Goal: Task Accomplishment & Management: Use online tool/utility

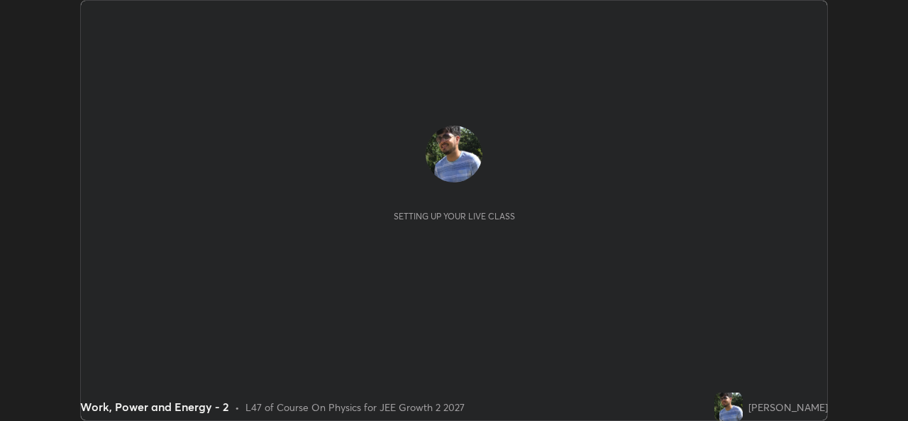
scroll to position [421, 907]
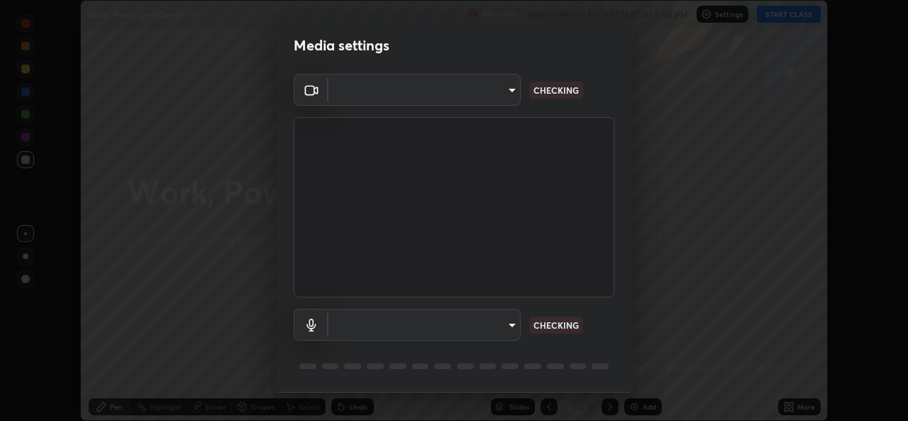
type input "b83fcbaa5aa05f3d9abd7ba45b5566f5f8b9b0dc3c34ab685f1834583bd00222"
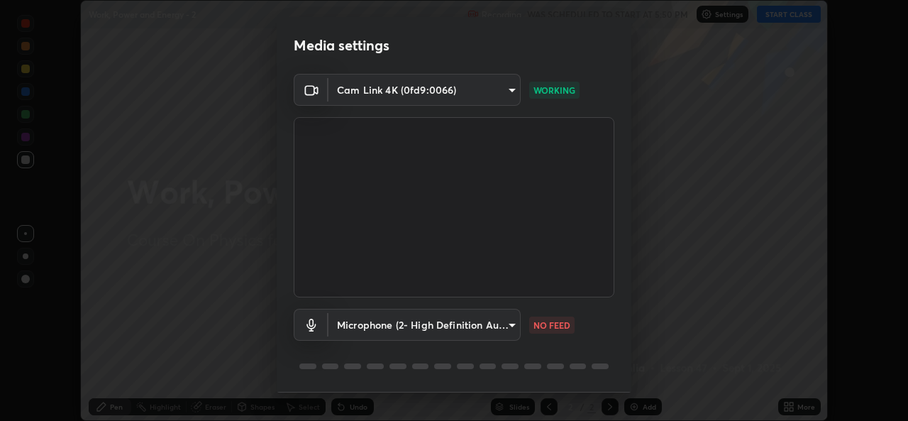
click at [506, 327] on body "Erase all Work, Power and Energy - 2 Recording WAS SCHEDULED TO START AT 5:50 P…" at bounding box center [454, 210] width 908 height 421
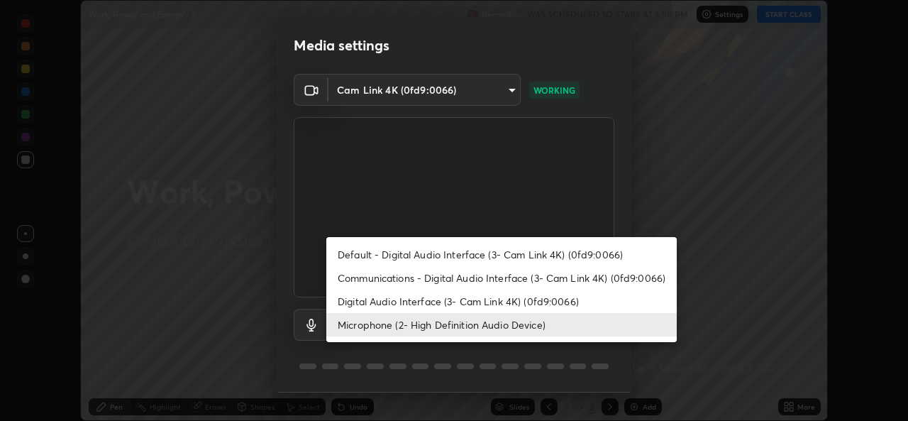
click at [486, 301] on li "Digital Audio Interface (3- Cam Link 4K) (0fd9:0066)" at bounding box center [501, 300] width 350 height 23
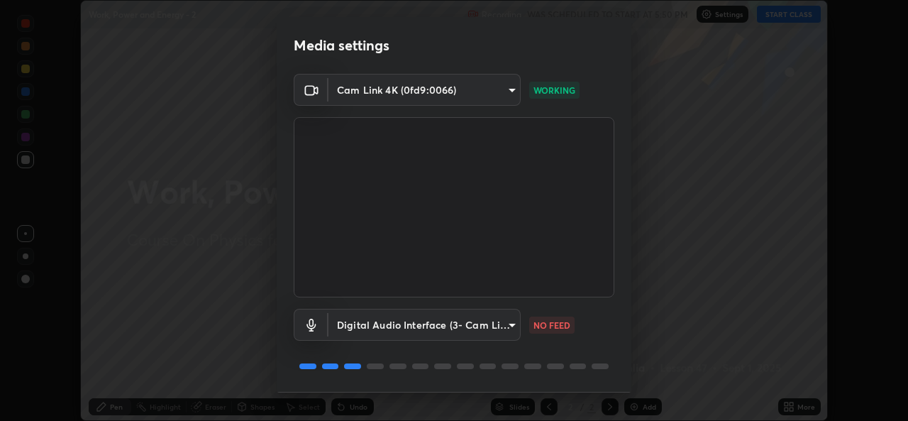
click at [494, 327] on body "Erase all Work, Power and Energy - 2 Recording WAS SCHEDULED TO START AT 5:50 P…" at bounding box center [454, 210] width 908 height 421
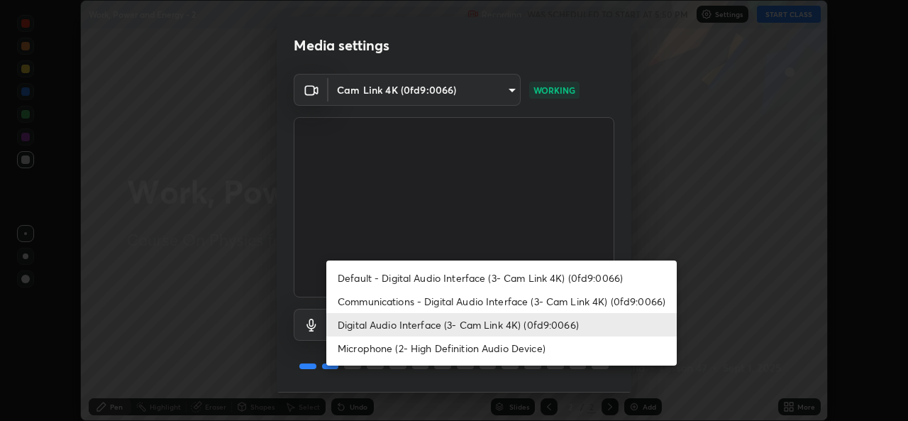
click at [514, 350] on li "Microphone (2- High Definition Audio Device)" at bounding box center [501, 347] width 350 height 23
type input "539d881b07cb98dc2f05a920cbd93df779e06b7cf5a3913fca54a35cce67d67e"
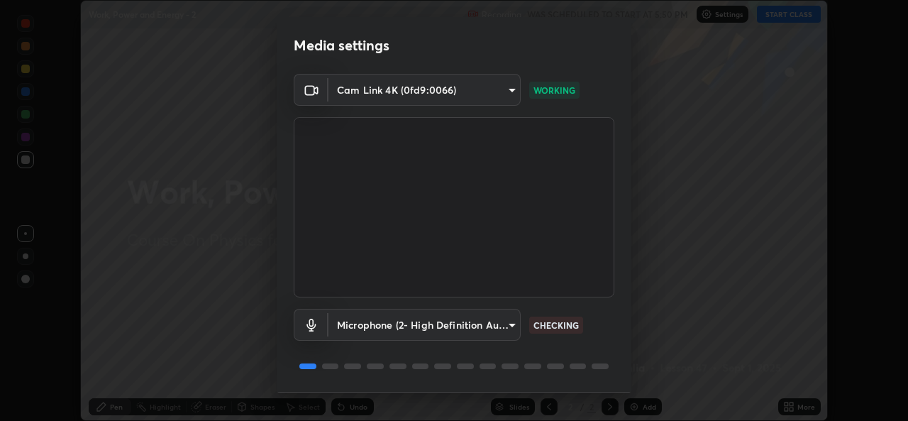
scroll to position [45, 0]
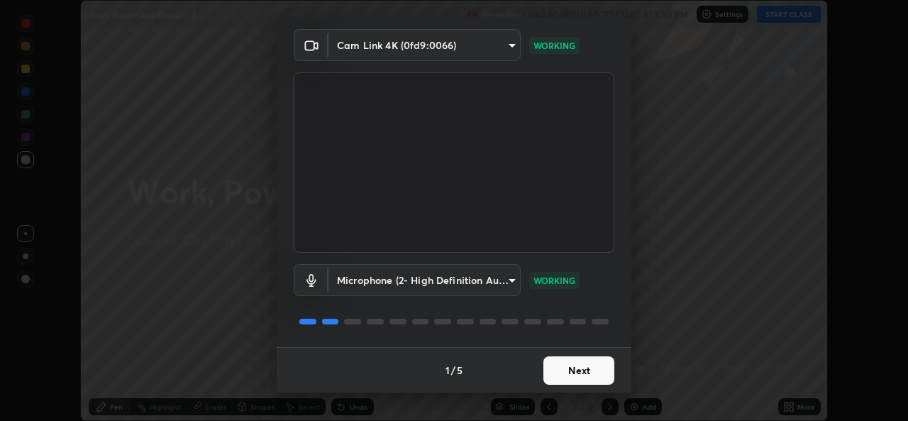
click at [585, 373] on button "Next" at bounding box center [578, 370] width 71 height 28
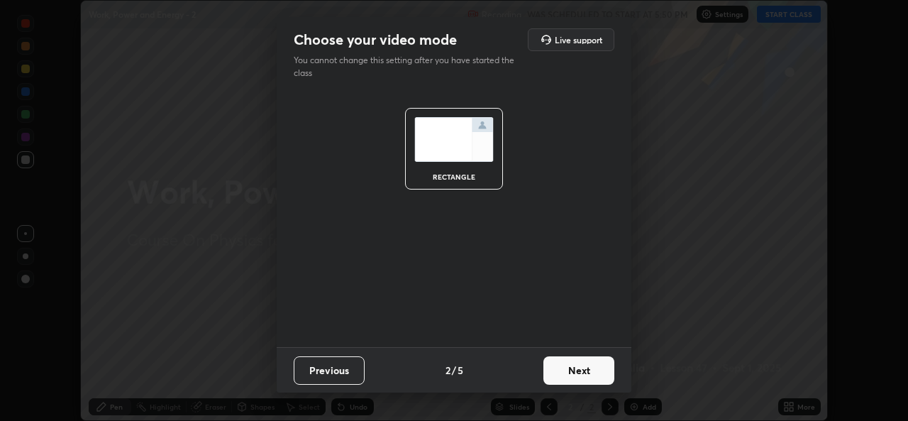
click at [582, 374] on button "Next" at bounding box center [578, 370] width 71 height 28
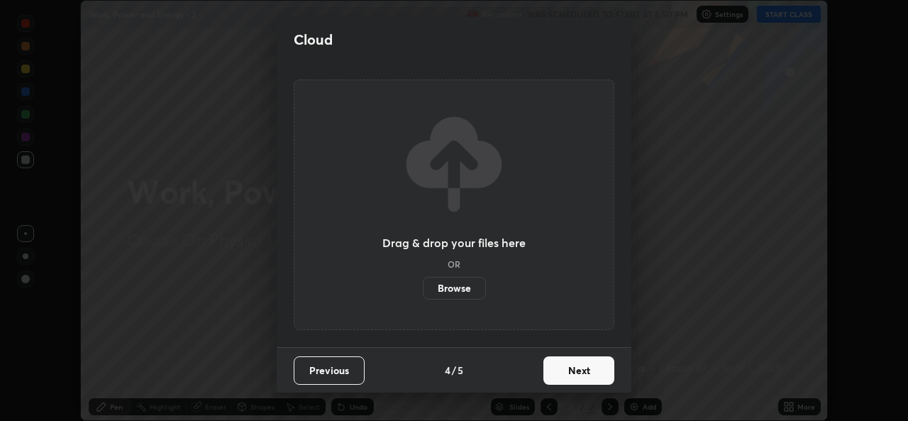
click at [581, 374] on button "Next" at bounding box center [578, 370] width 71 height 28
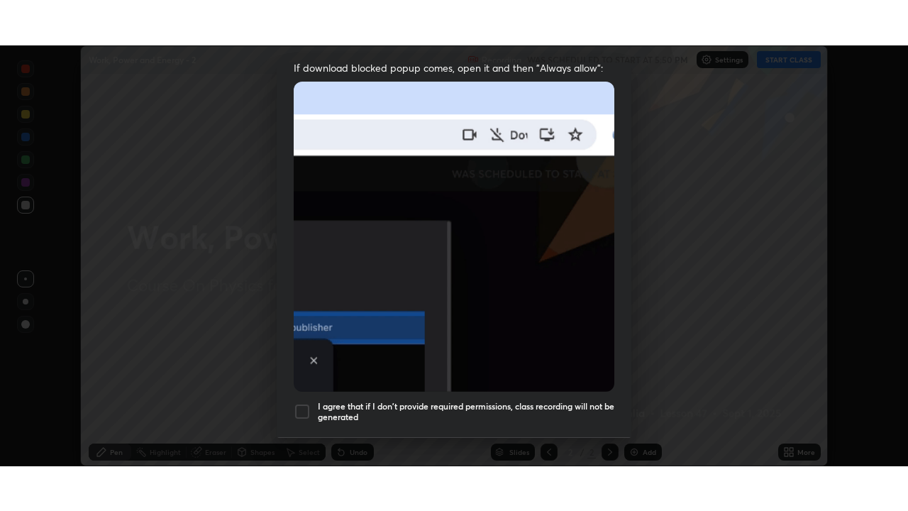
scroll to position [334, 0]
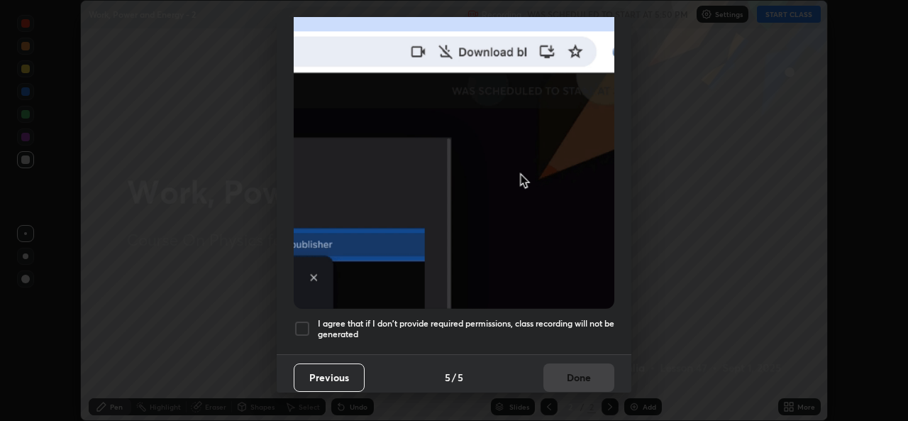
click at [304, 320] on div at bounding box center [302, 328] width 17 height 17
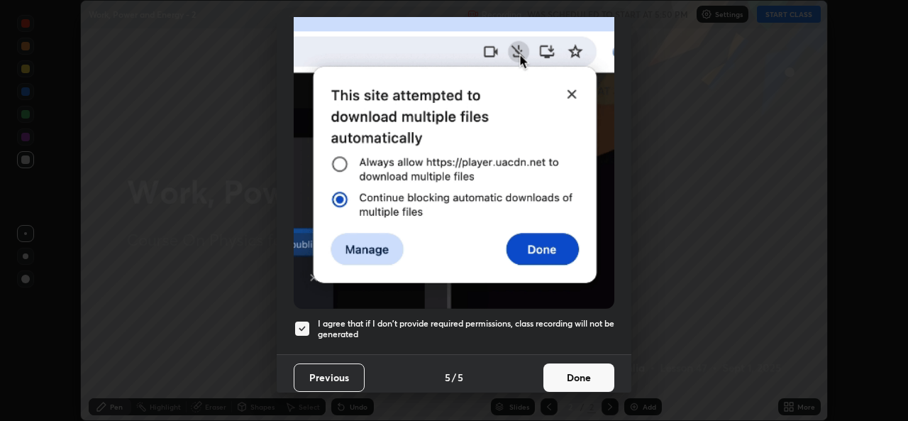
click at [569, 367] on button "Done" at bounding box center [578, 377] width 71 height 28
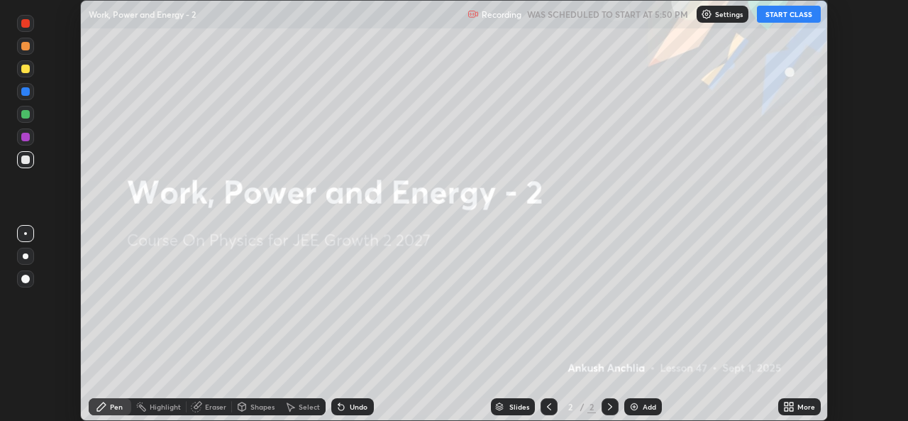
click at [800, 12] on button "START CLASS" at bounding box center [789, 14] width 64 height 17
click at [805, 403] on div "More" at bounding box center [806, 406] width 18 height 7
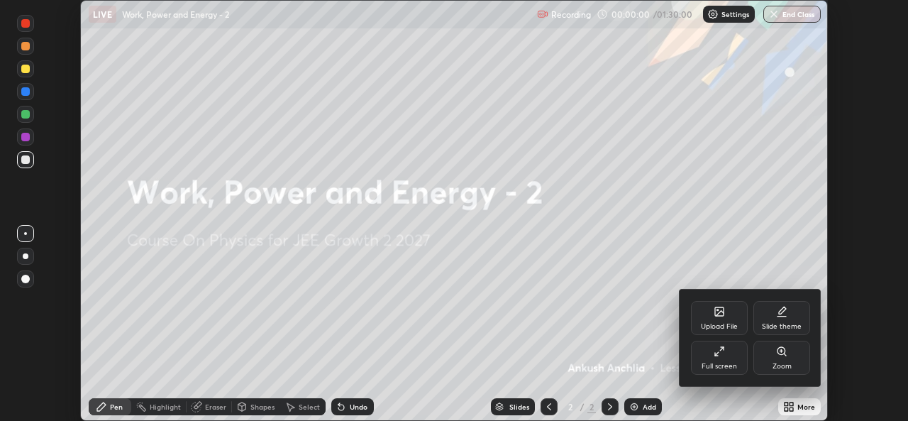
click at [728, 360] on div "Full screen" at bounding box center [719, 357] width 57 height 34
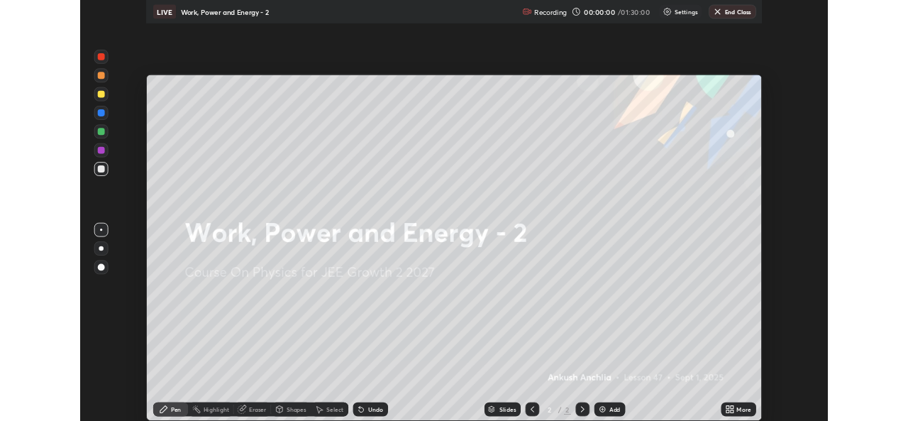
scroll to position [511, 908]
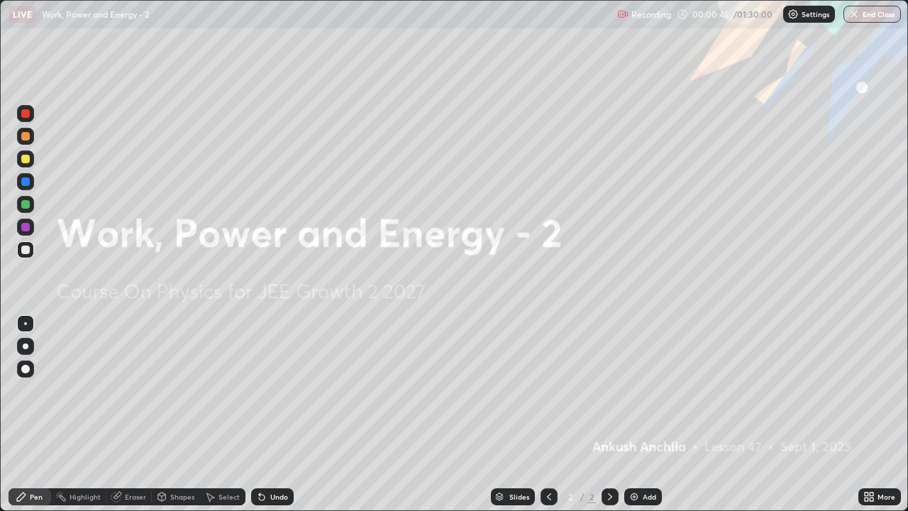
click at [645, 420] on div "Add" at bounding box center [649, 496] width 13 height 7
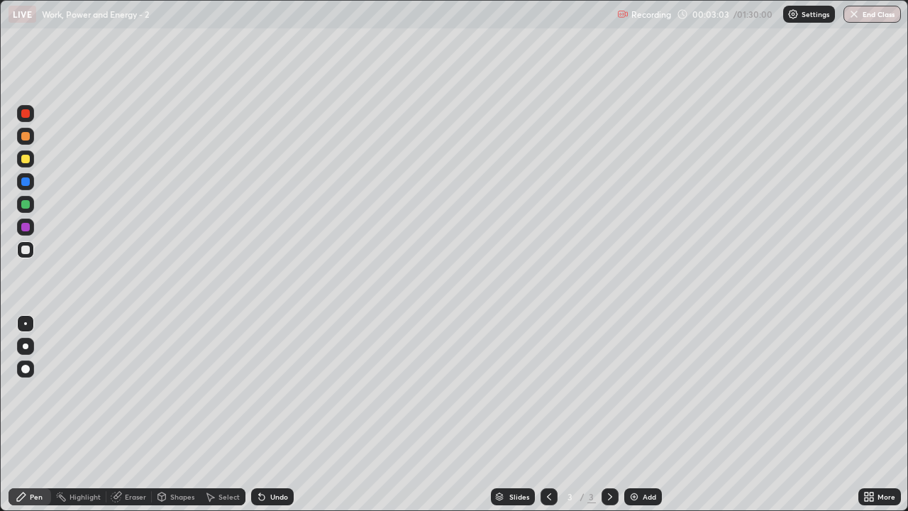
click at [140, 420] on div "Eraser" at bounding box center [135, 496] width 21 height 7
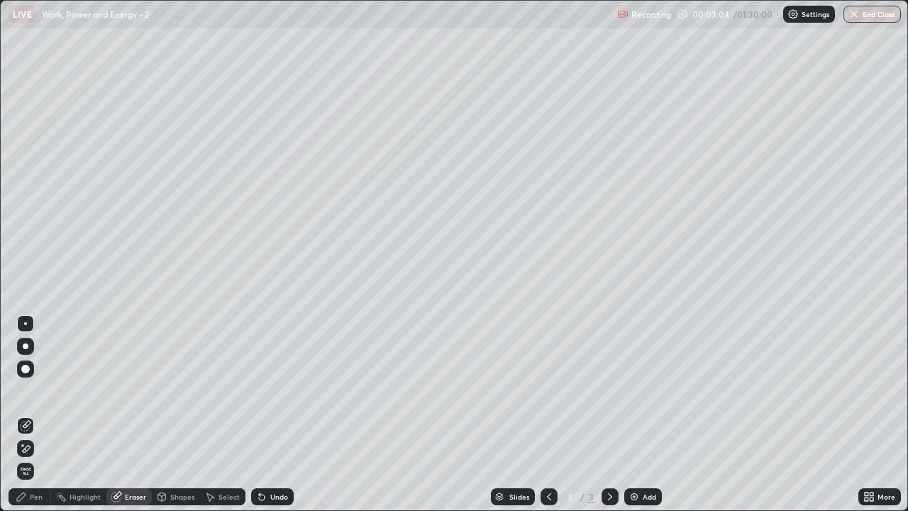
click at [27, 420] on icon at bounding box center [27, 448] width 8 height 7
click at [43, 420] on div "Pen" at bounding box center [30, 496] width 43 height 17
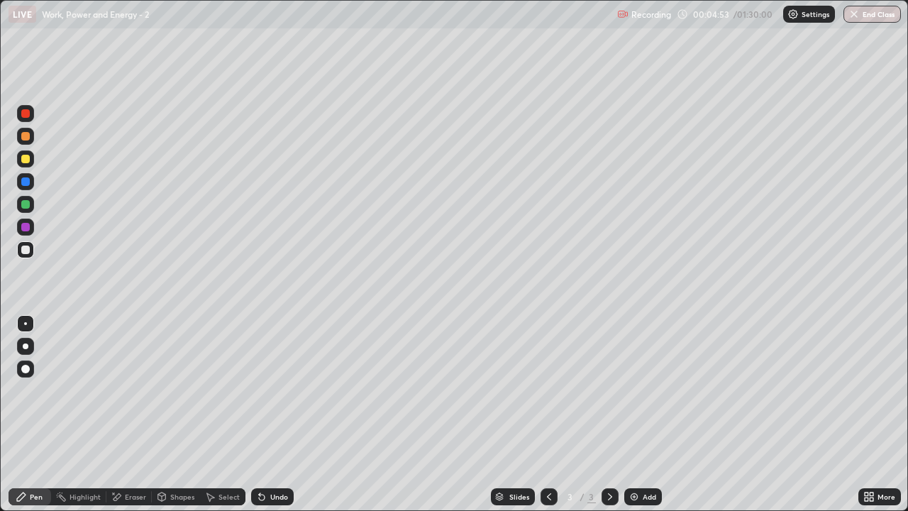
click at [142, 420] on div "Eraser" at bounding box center [135, 496] width 21 height 7
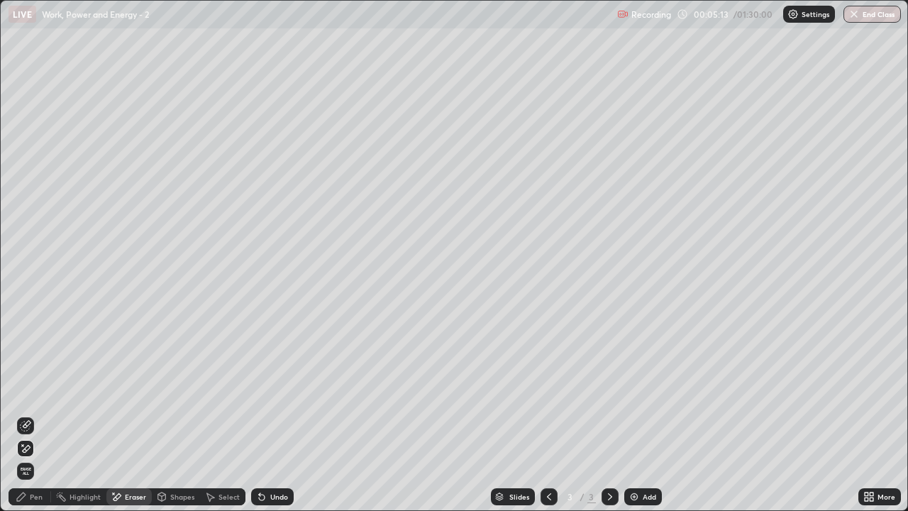
click at [45, 420] on div "Pen" at bounding box center [30, 496] width 43 height 17
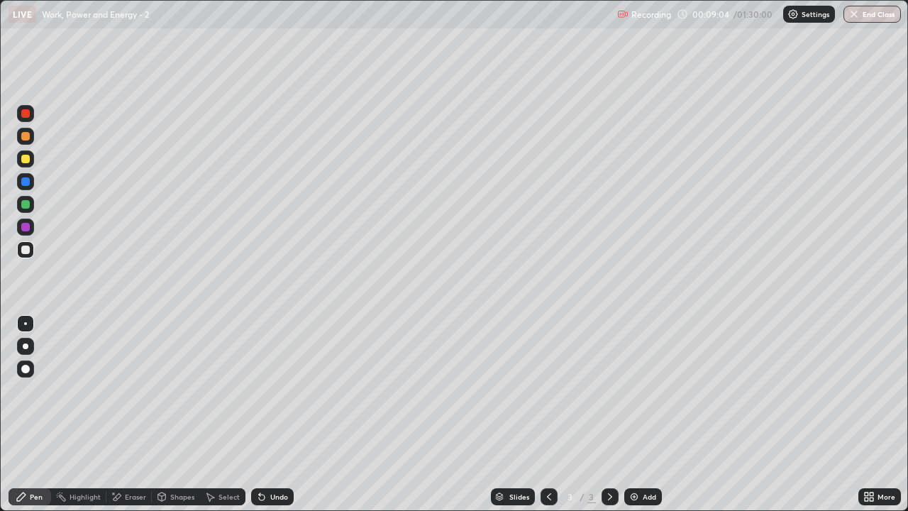
click at [648, 420] on div "Add" at bounding box center [649, 496] width 13 height 7
click at [138, 420] on div "Eraser" at bounding box center [135, 496] width 21 height 7
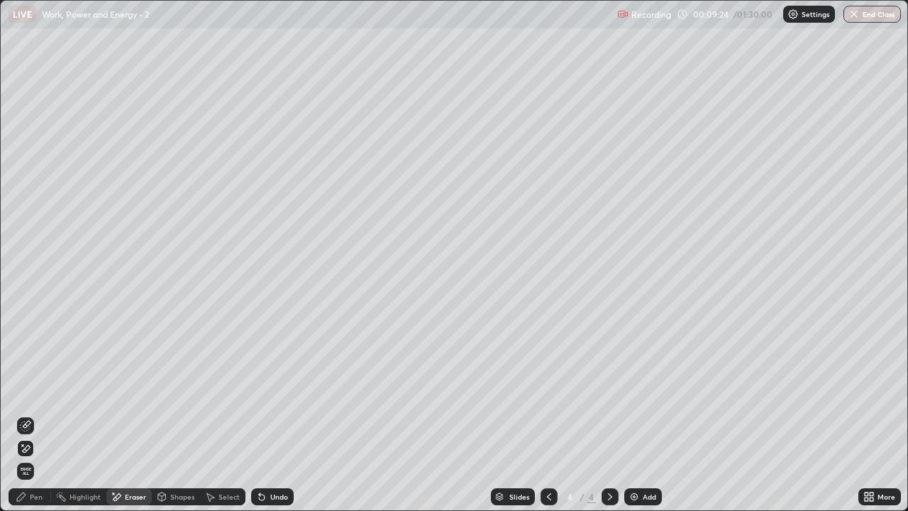
click at [37, 420] on div "Pen" at bounding box center [36, 496] width 13 height 7
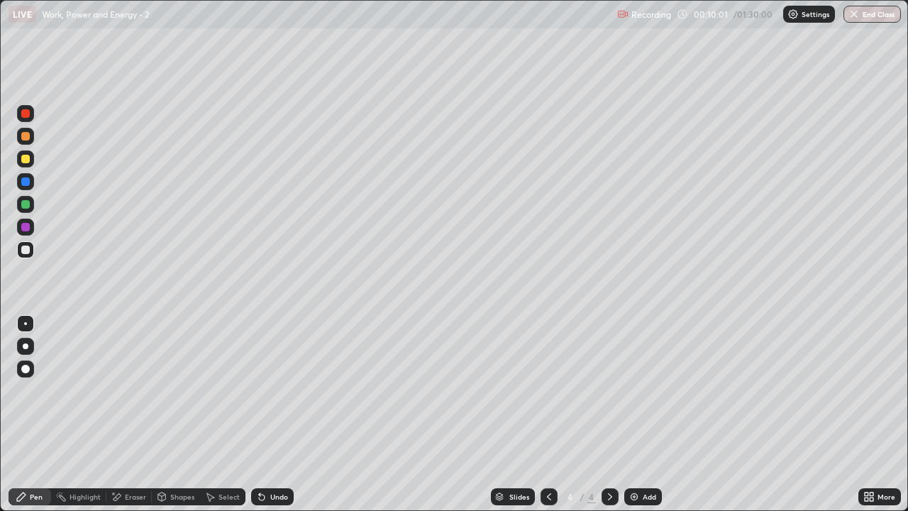
click at [23, 112] on div at bounding box center [25, 113] width 9 height 9
click at [26, 250] on div at bounding box center [25, 249] width 9 height 9
click at [650, 420] on div "Add" at bounding box center [649, 496] width 13 height 7
click at [548, 420] on icon at bounding box center [548, 496] width 11 height 11
click at [609, 420] on icon at bounding box center [609, 496] width 11 height 11
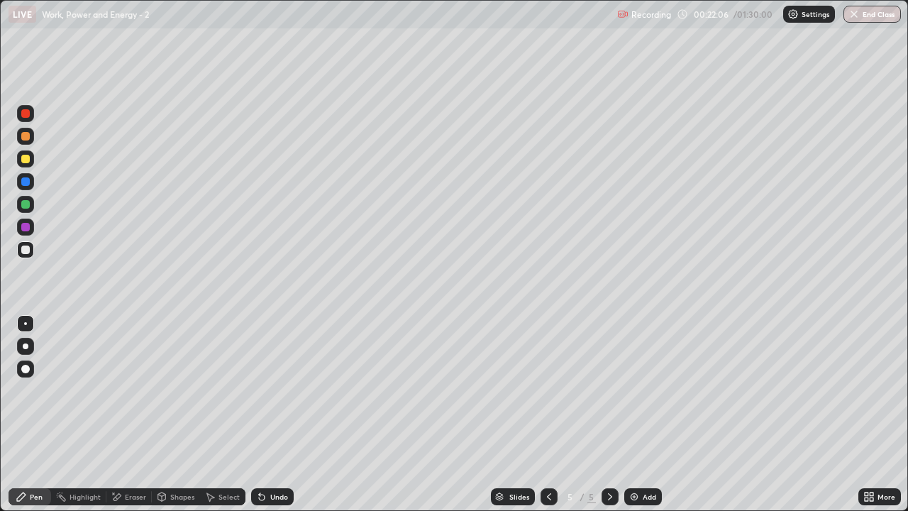
click at [555, 420] on div at bounding box center [549, 496] width 17 height 17
click at [616, 420] on div at bounding box center [610, 496] width 17 height 17
click at [549, 420] on div at bounding box center [549, 496] width 17 height 17
click at [609, 420] on icon at bounding box center [609, 496] width 11 height 11
click at [641, 420] on div "Add" at bounding box center [643, 496] width 38 height 17
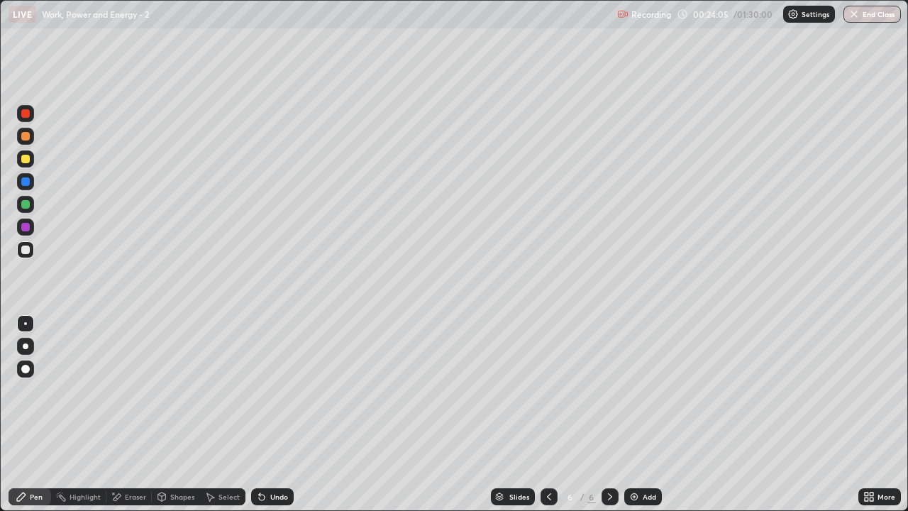
click at [23, 114] on div at bounding box center [25, 113] width 9 height 9
click at [28, 248] on div at bounding box center [25, 249] width 9 height 9
click at [132, 420] on div "Eraser" at bounding box center [135, 496] width 21 height 7
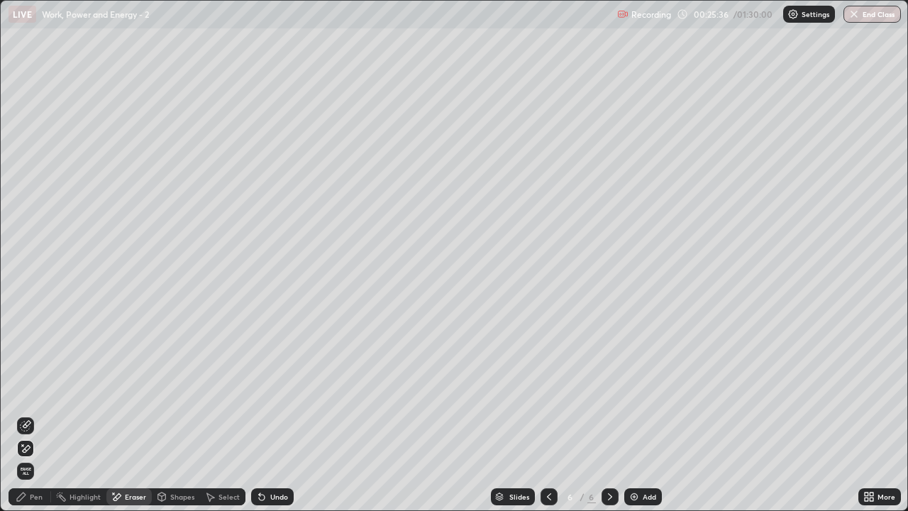
click at [40, 420] on div "Pen" at bounding box center [36, 496] width 13 height 7
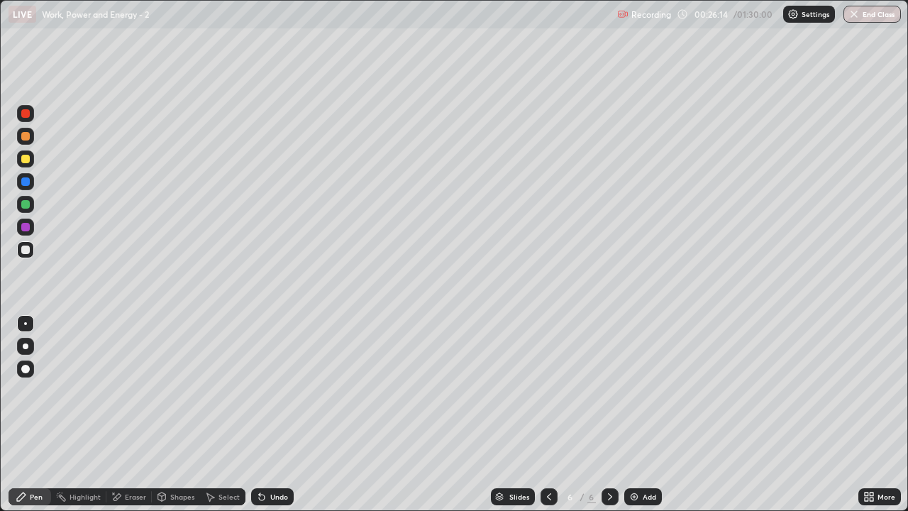
click at [26, 113] on div at bounding box center [25, 113] width 9 height 9
click at [651, 420] on div "Add" at bounding box center [643, 496] width 38 height 17
click at [26, 250] on div at bounding box center [25, 249] width 9 height 9
click at [878, 420] on div "More" at bounding box center [879, 496] width 43 height 17
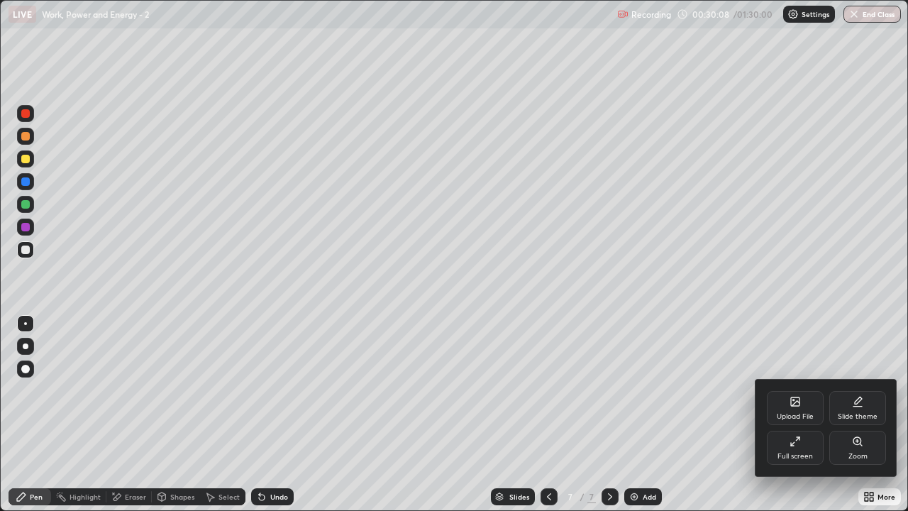
click at [795, 420] on icon at bounding box center [794, 441] width 11 height 11
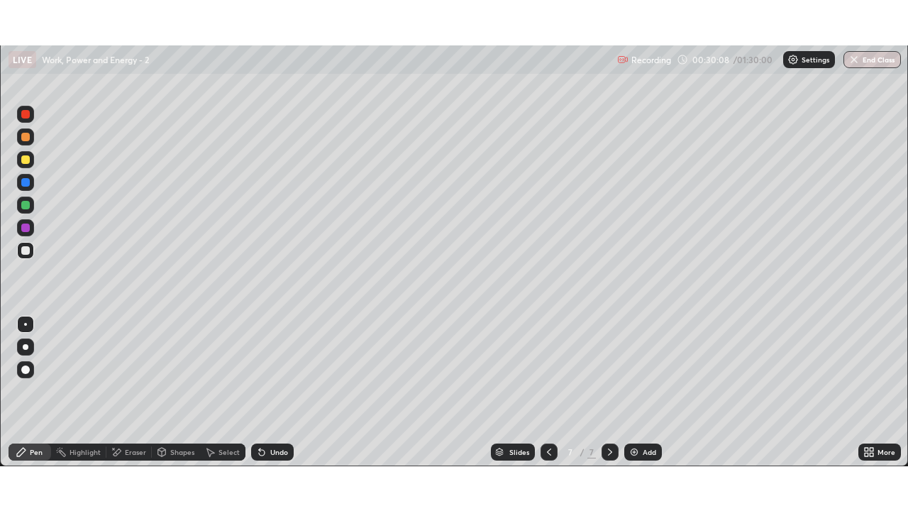
scroll to position [70512, 70025]
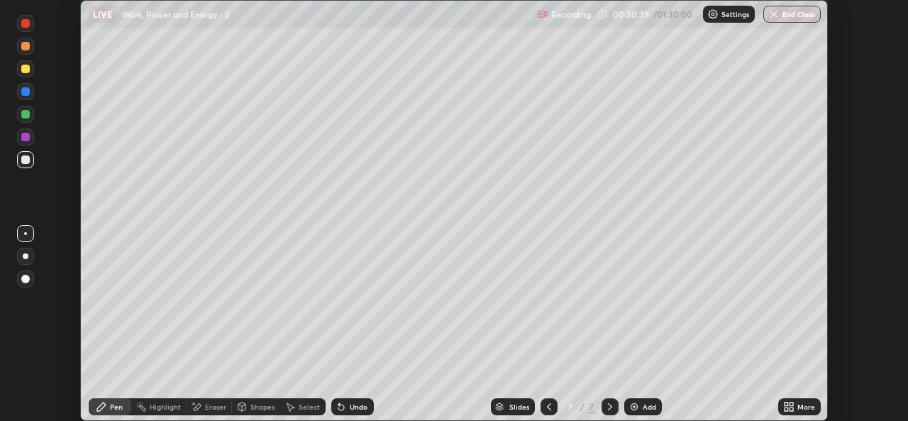
click at [791, 409] on icon at bounding box center [791, 409] width 4 height 4
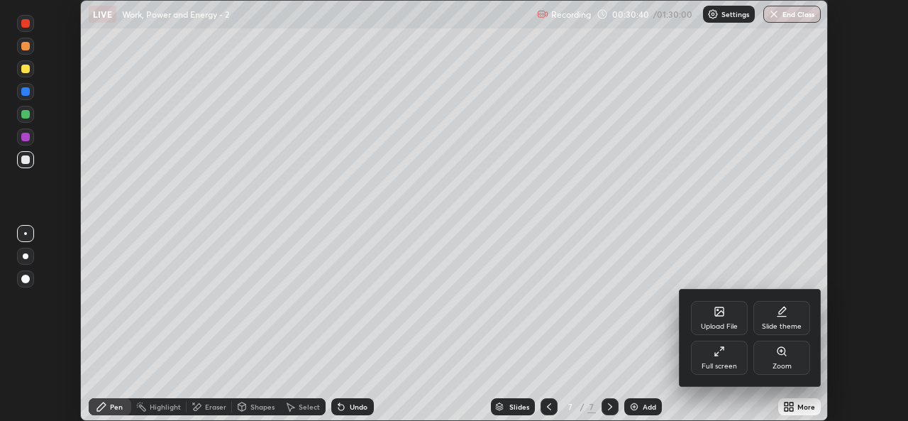
click at [730, 323] on div "Upload File" at bounding box center [719, 326] width 37 height 7
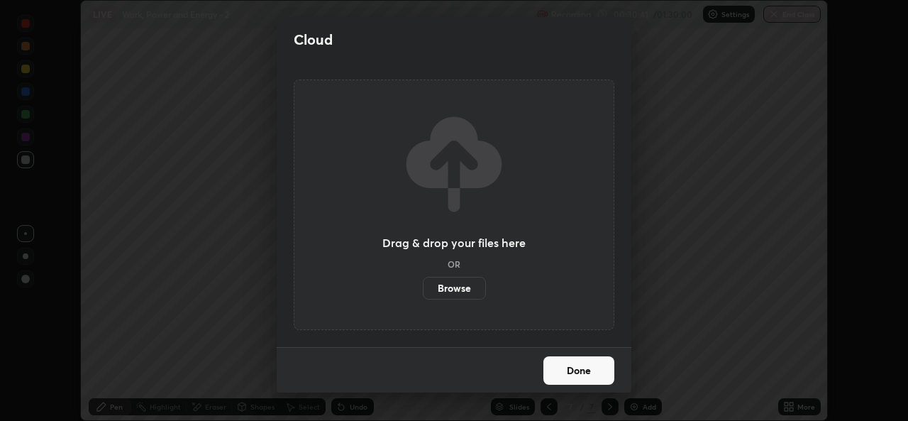
click at [469, 284] on label "Browse" at bounding box center [454, 288] width 63 height 23
click at [423, 284] on input "Browse" at bounding box center [423, 288] width 0 height 23
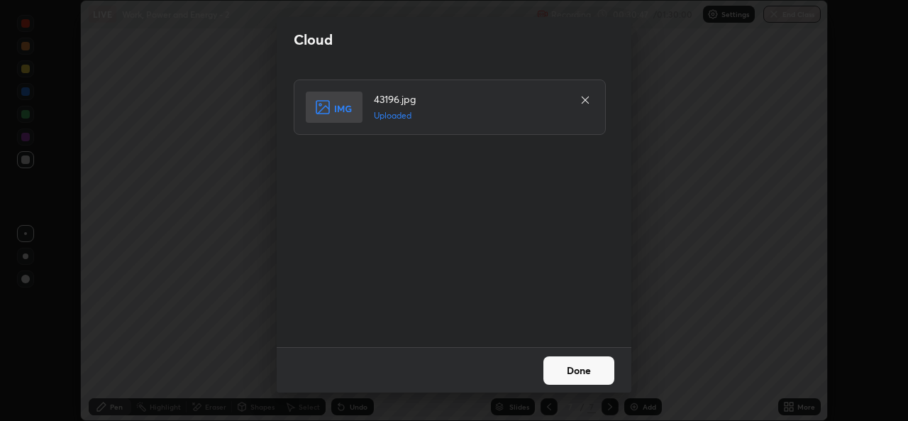
click at [599, 375] on button "Done" at bounding box center [578, 370] width 71 height 28
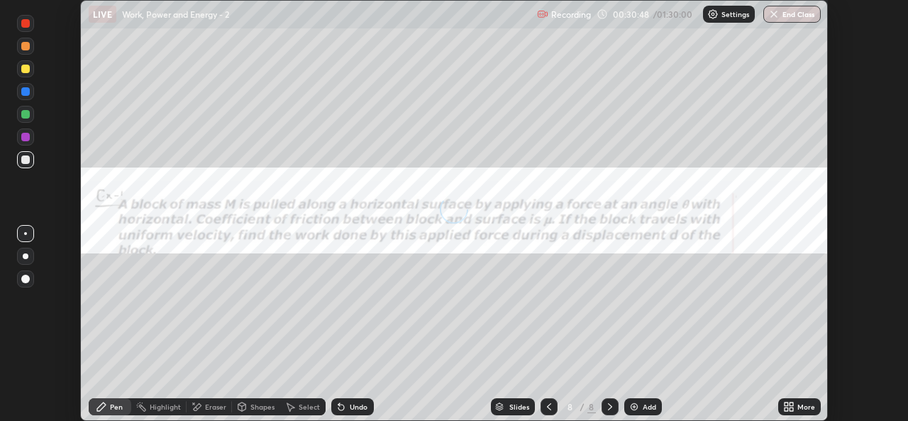
click at [804, 406] on div "More" at bounding box center [806, 406] width 18 height 7
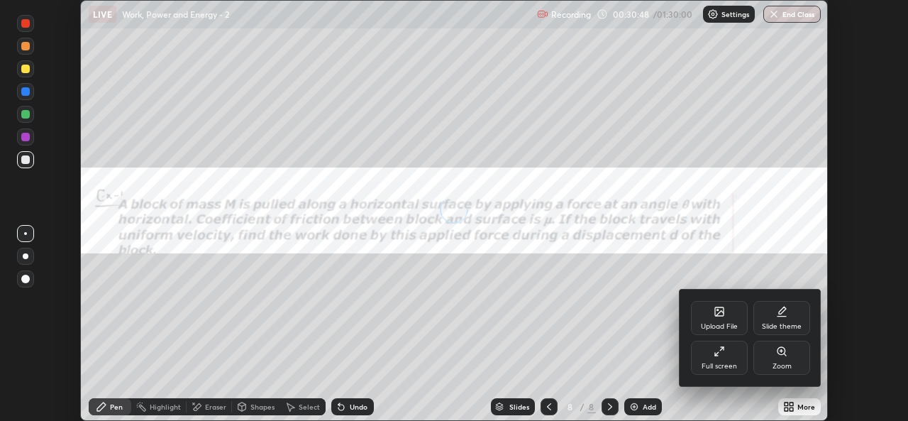
click at [728, 362] on div "Full screen" at bounding box center [719, 365] width 35 height 7
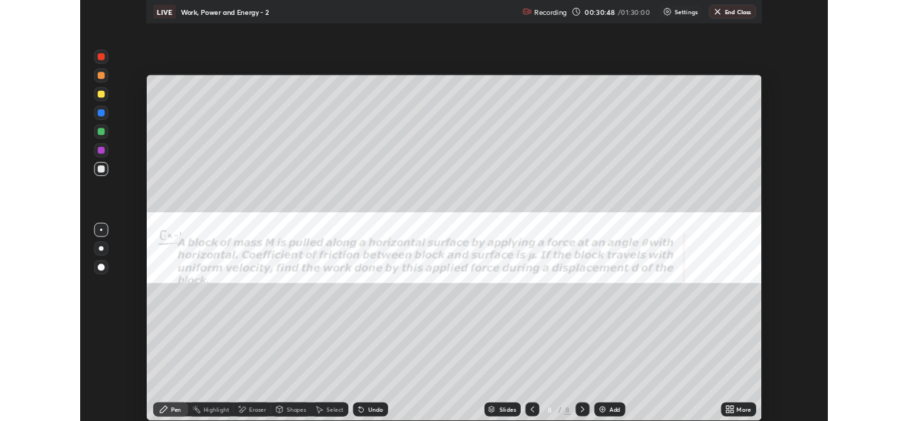
scroll to position [511, 908]
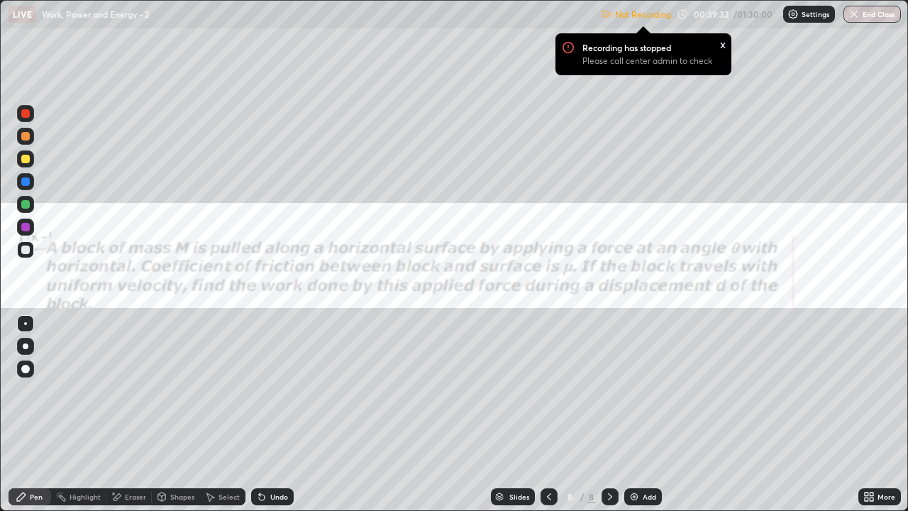
click at [871, 420] on icon at bounding box center [872, 494] width 4 height 4
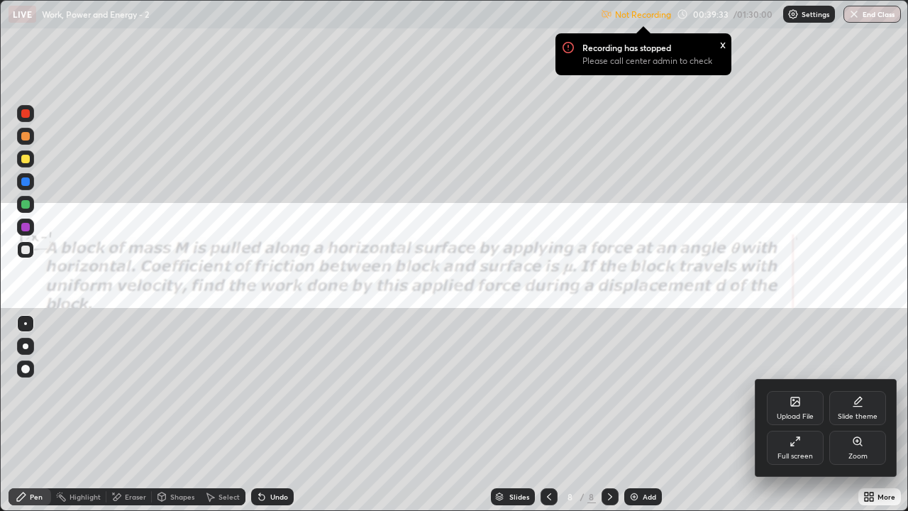
click at [801, 420] on div "Full screen" at bounding box center [795, 448] width 57 height 34
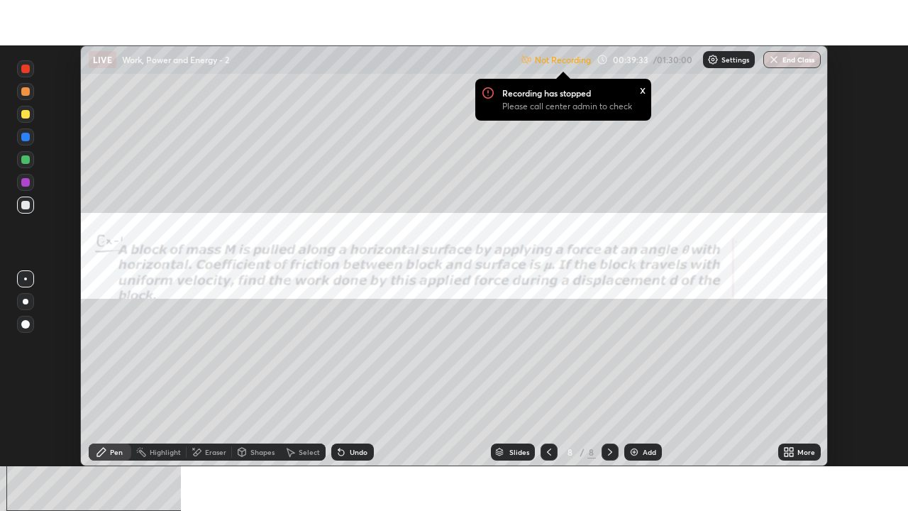
scroll to position [70512, 70025]
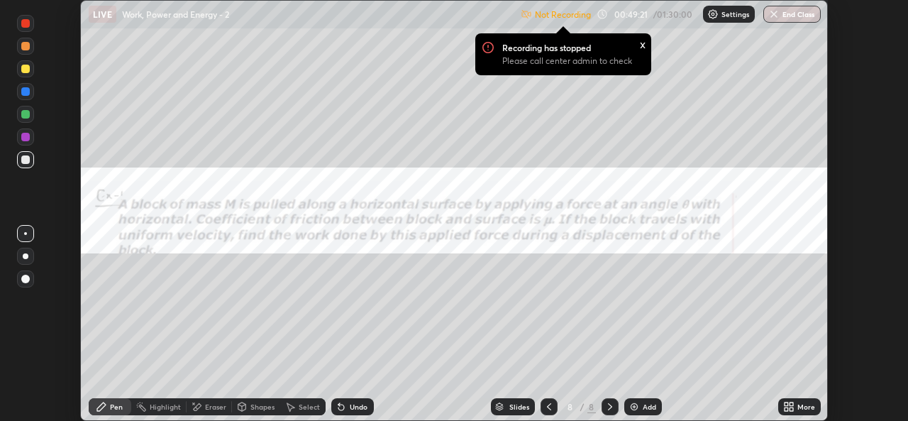
click at [791, 404] on icon at bounding box center [791, 404] width 4 height 4
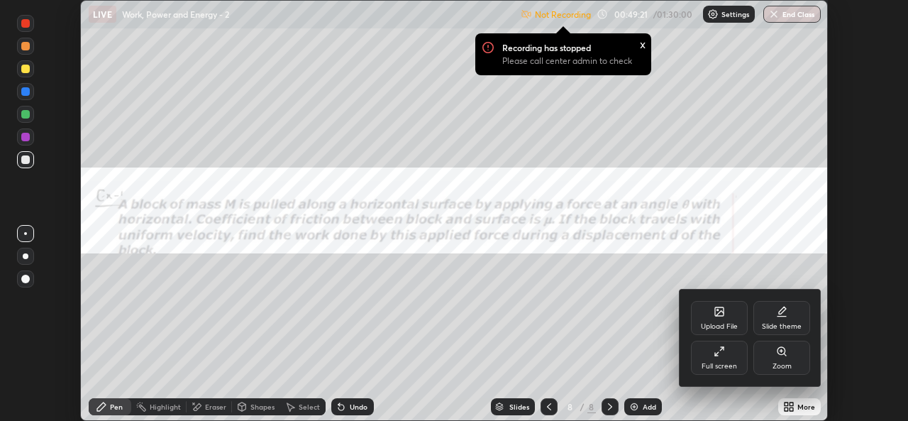
click at [717, 362] on div "Full screen" at bounding box center [719, 365] width 35 height 7
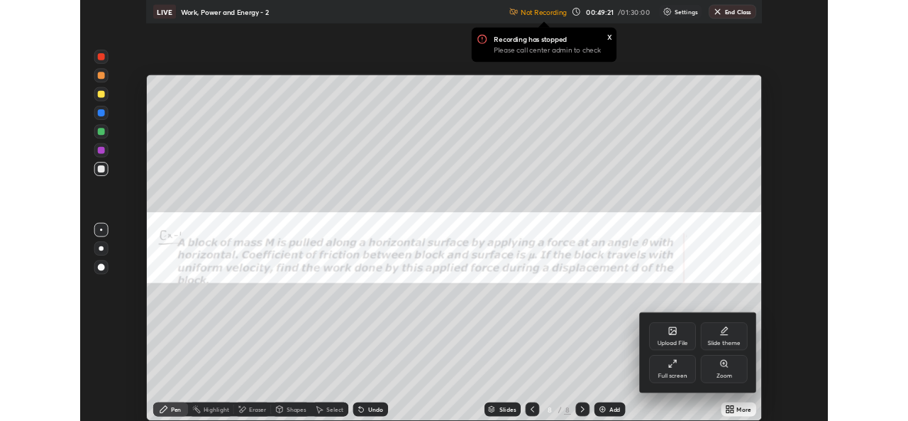
scroll to position [511, 908]
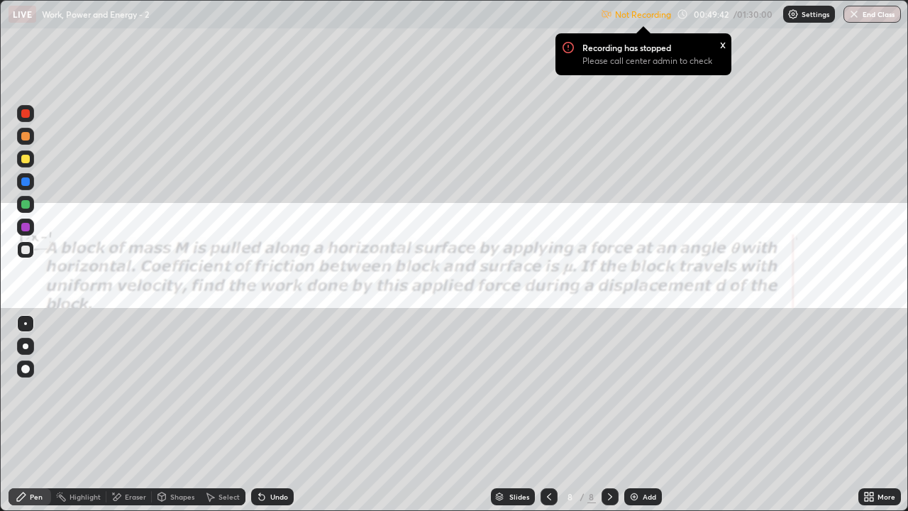
click at [813, 11] on p "Settings" at bounding box center [816, 14] width 28 height 7
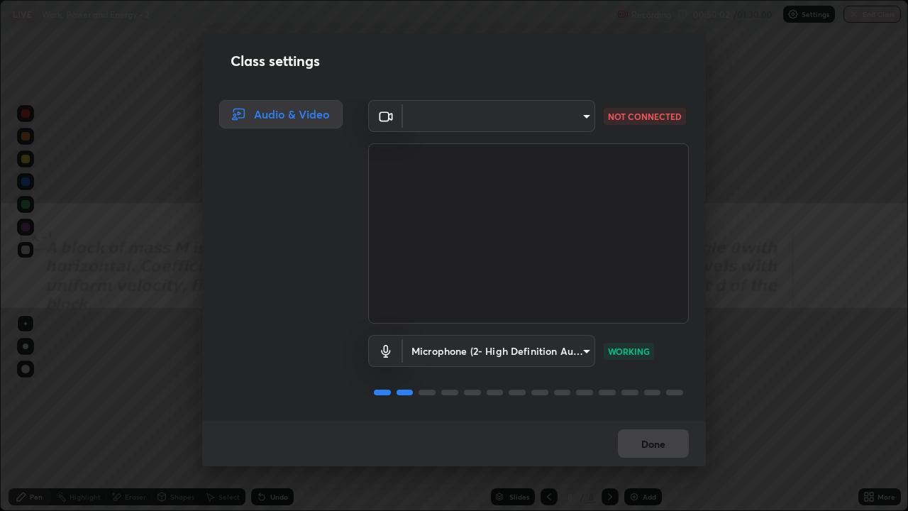
click at [577, 113] on body "Erase all LIVE Work, Power and Energy - 2 Recording 00:50:02 / 01:30:00 Setting…" at bounding box center [454, 255] width 908 height 511
click at [582, 122] on div at bounding box center [454, 255] width 908 height 511
click at [578, 121] on body "Erase all LIVE Work, Power and Energy - 2 Recording 00:50:25 / 01:30:00 Setting…" at bounding box center [454, 255] width 908 height 511
click at [577, 119] on div at bounding box center [454, 255] width 908 height 511
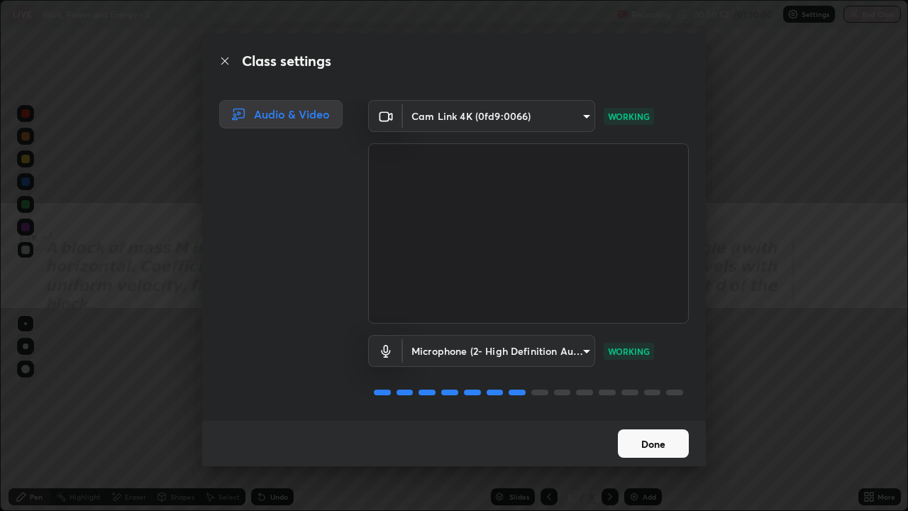
click at [678, 420] on button "Done" at bounding box center [653, 443] width 71 height 28
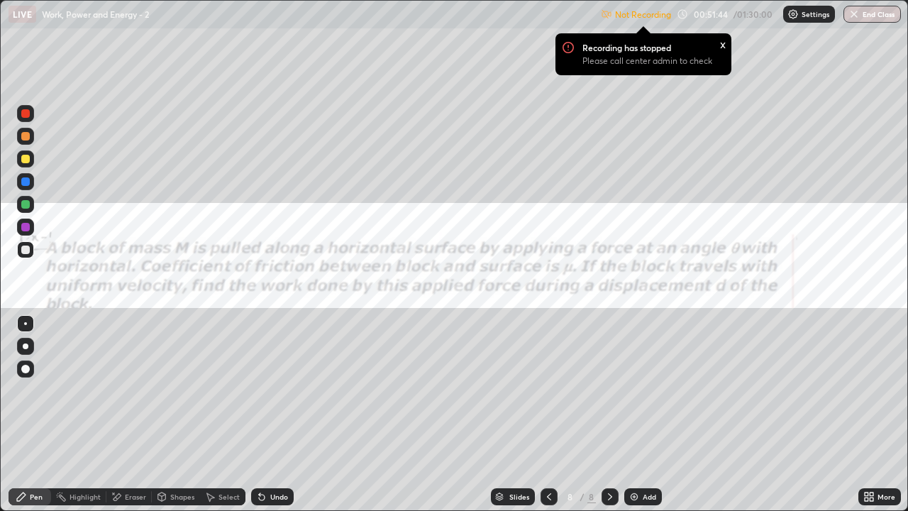
click at [809, 14] on p "Settings" at bounding box center [816, 14] width 28 height 7
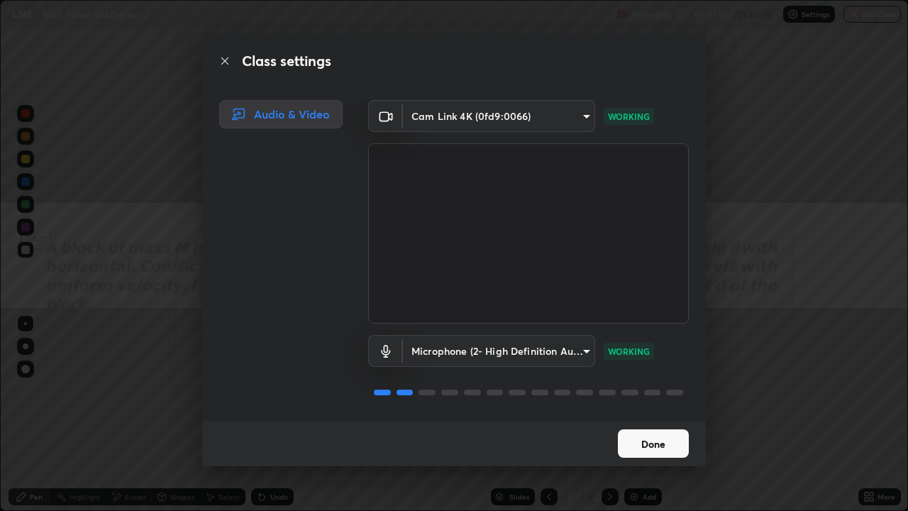
click at [663, 420] on button "Done" at bounding box center [653, 443] width 71 height 28
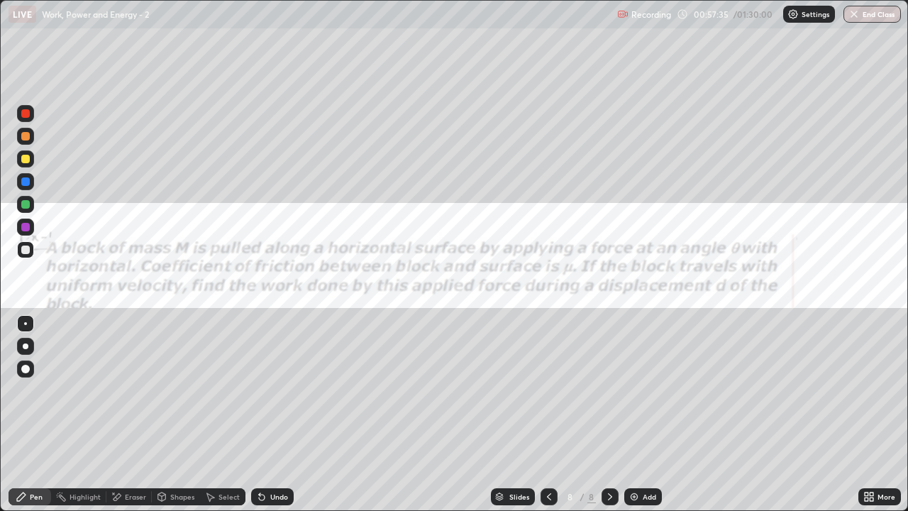
click at [644, 420] on div "Add" at bounding box center [649, 496] width 13 height 7
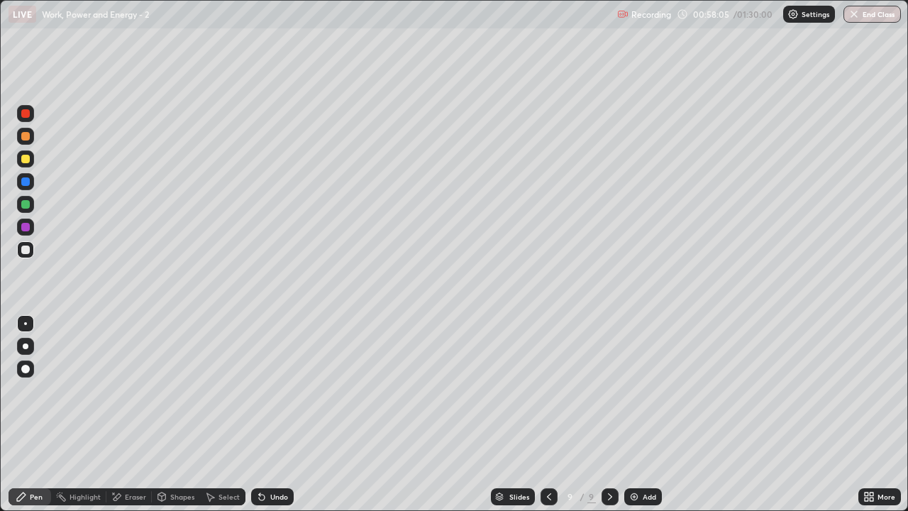
click at [32, 113] on div at bounding box center [25, 113] width 17 height 17
click at [31, 250] on div at bounding box center [25, 249] width 17 height 17
click at [22, 113] on div at bounding box center [25, 113] width 9 height 9
click at [28, 253] on div at bounding box center [25, 249] width 9 height 9
click at [875, 420] on div "More" at bounding box center [879, 496] width 43 height 17
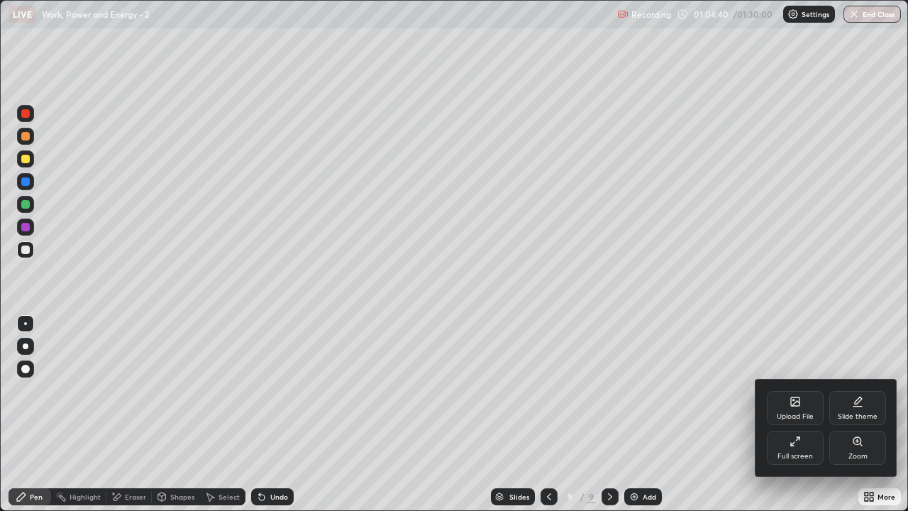
click at [811, 420] on div "Full screen" at bounding box center [795, 448] width 57 height 34
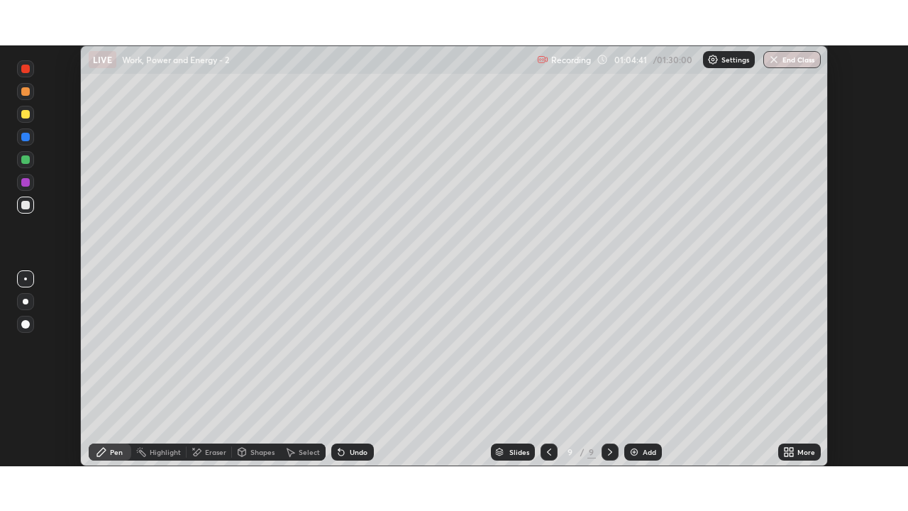
scroll to position [70512, 70025]
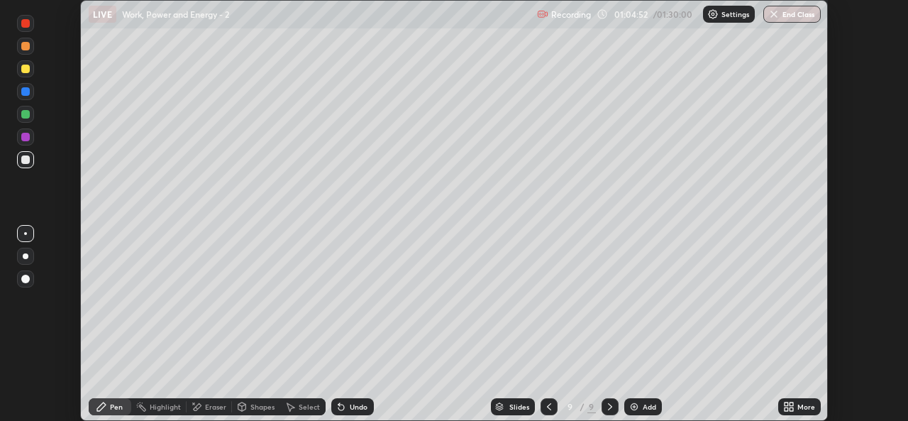
click at [799, 408] on div "More" at bounding box center [806, 406] width 18 height 7
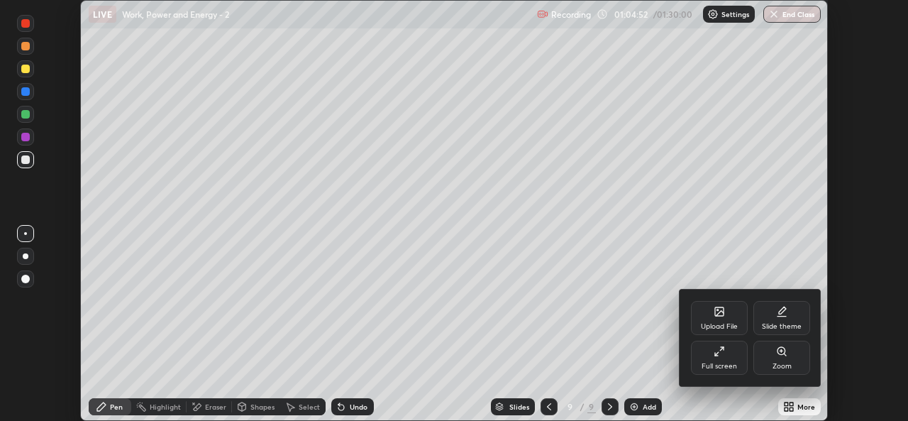
click at [721, 314] on icon at bounding box center [719, 311] width 9 height 9
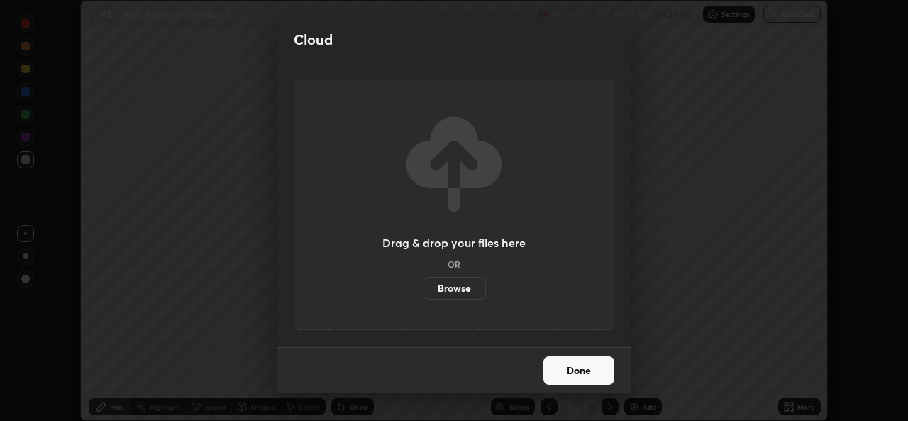
click at [476, 287] on label "Browse" at bounding box center [454, 288] width 63 height 23
click at [423, 287] on input "Browse" at bounding box center [423, 288] width 0 height 23
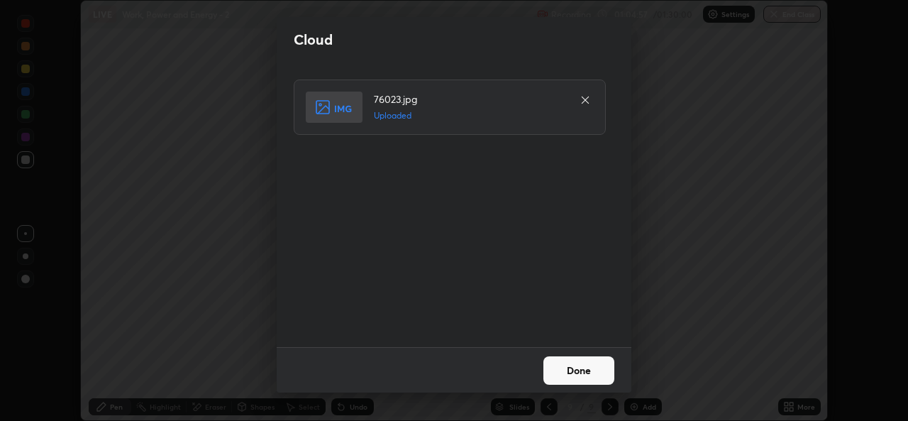
click at [594, 372] on button "Done" at bounding box center [578, 370] width 71 height 28
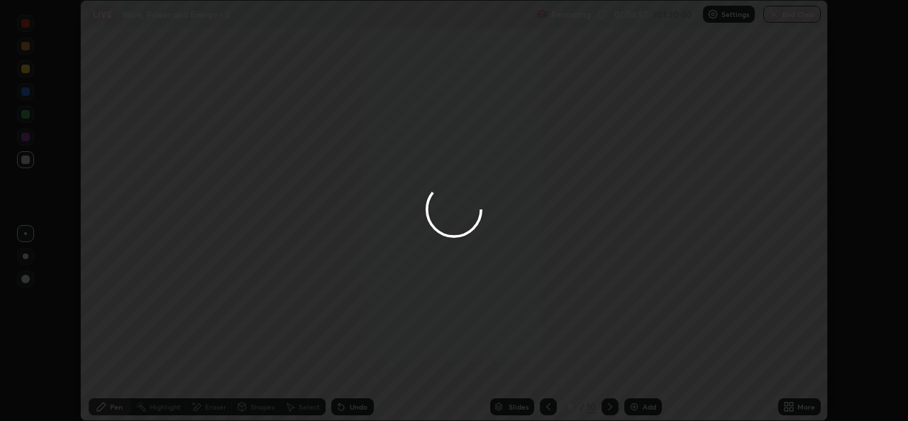
click at [803, 411] on div "More" at bounding box center [799, 406] width 43 height 17
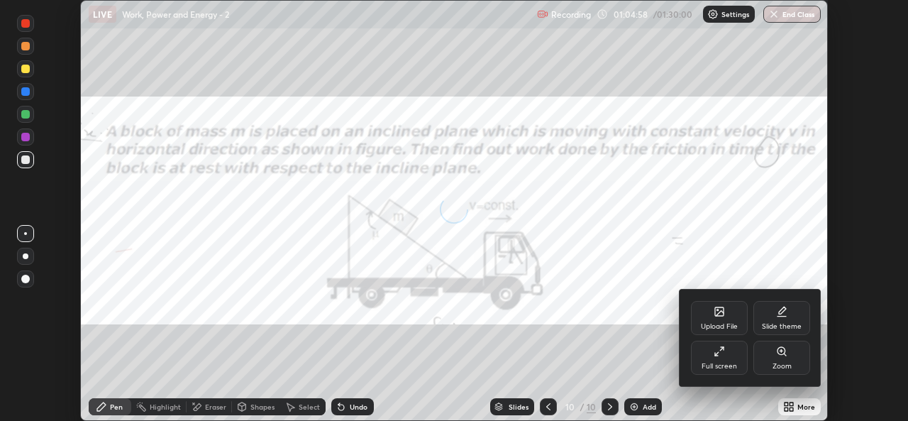
click at [730, 360] on div "Full screen" at bounding box center [719, 357] width 57 height 34
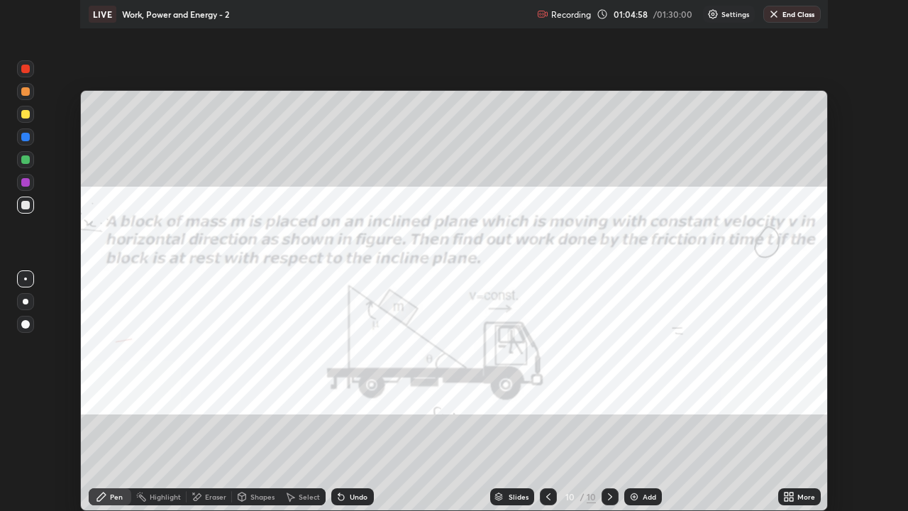
scroll to position [511, 908]
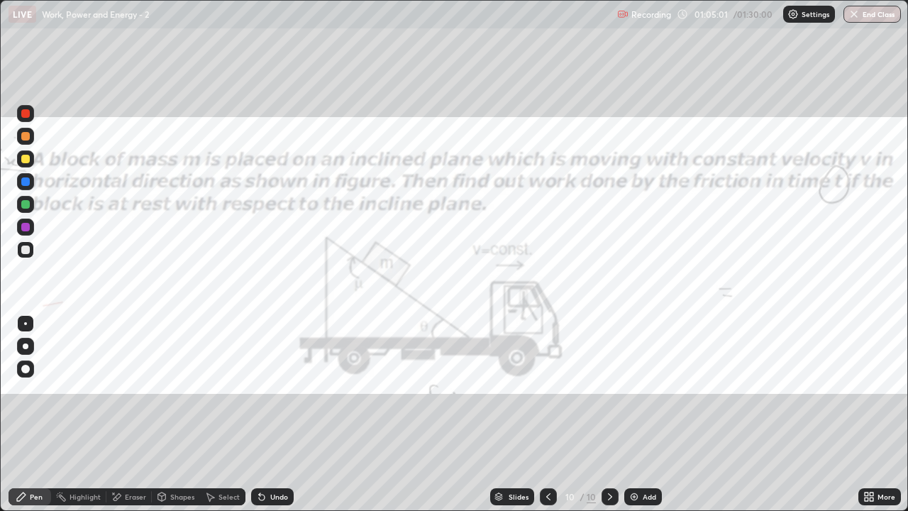
click at [227, 420] on div "Select" at bounding box center [228, 496] width 21 height 7
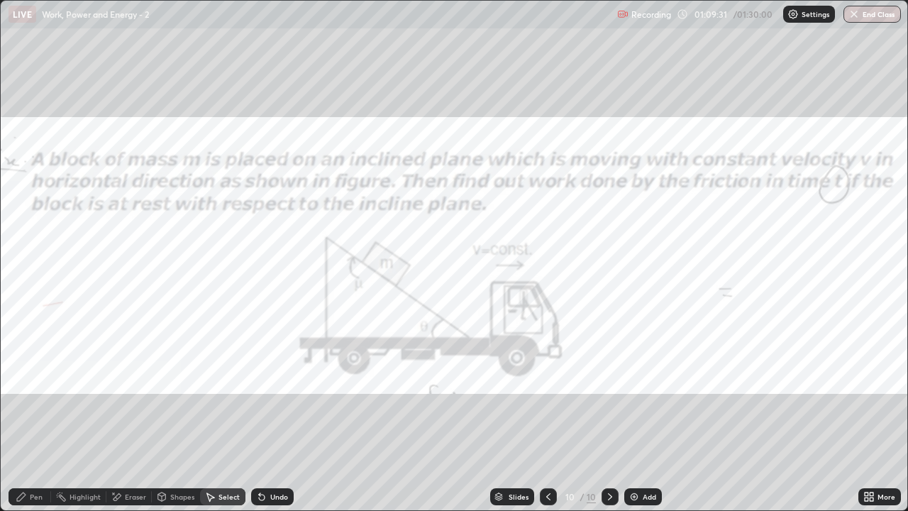
click at [36, 420] on div "Pen" at bounding box center [36, 496] width 13 height 7
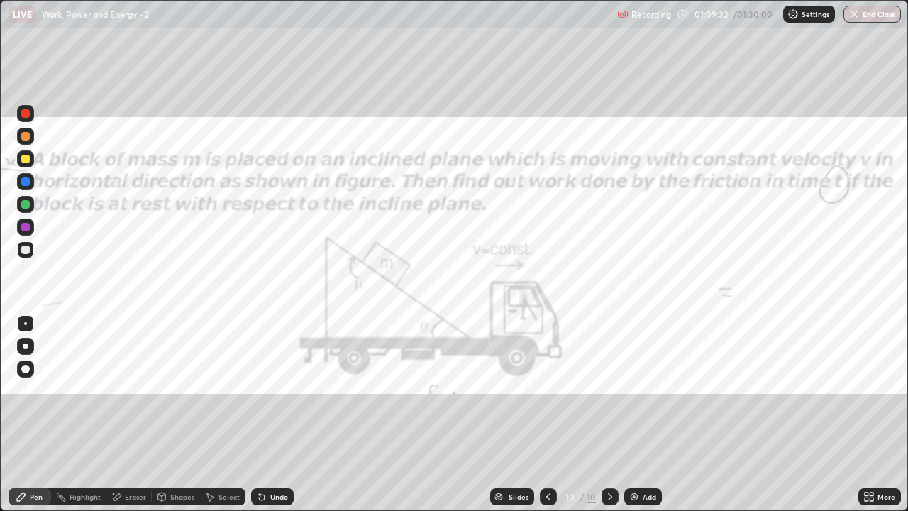
click at [29, 117] on div at bounding box center [25, 113] width 17 height 17
click at [639, 420] on div "Add" at bounding box center [643, 496] width 38 height 17
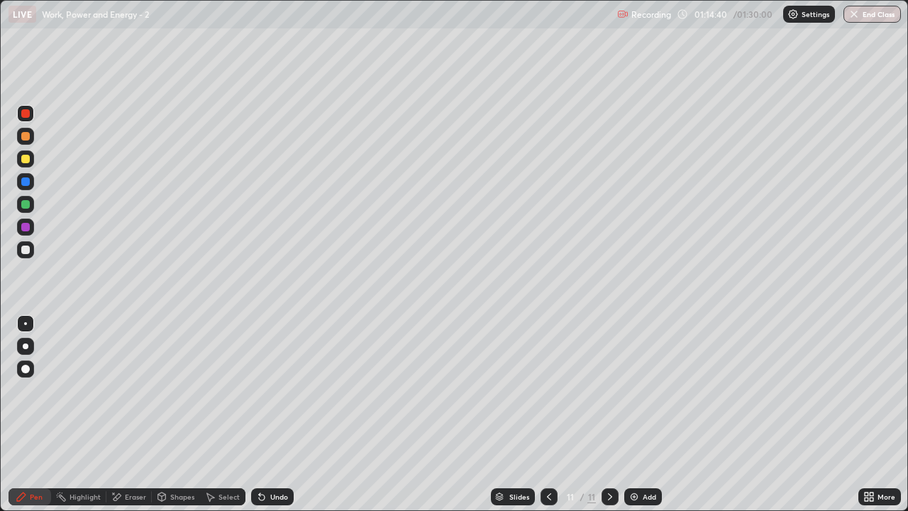
click at [33, 248] on div at bounding box center [25, 249] width 17 height 17
click at [139, 420] on div "Eraser" at bounding box center [135, 496] width 21 height 7
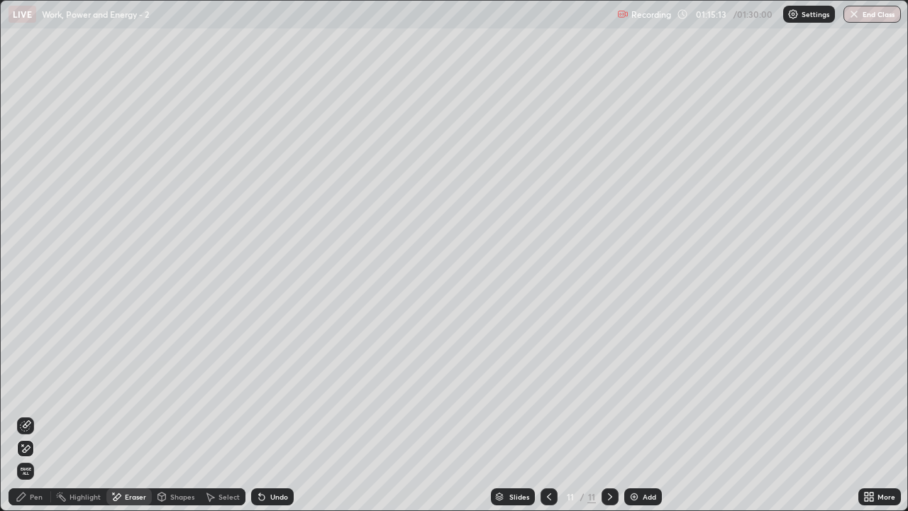
click at [40, 420] on div "Pen" at bounding box center [36, 496] width 13 height 7
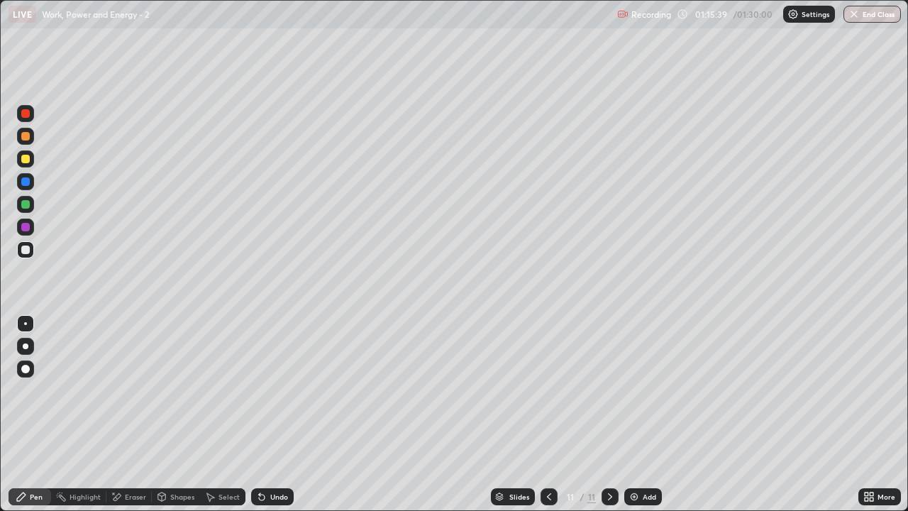
click at [270, 420] on div "Undo" at bounding box center [279, 496] width 18 height 7
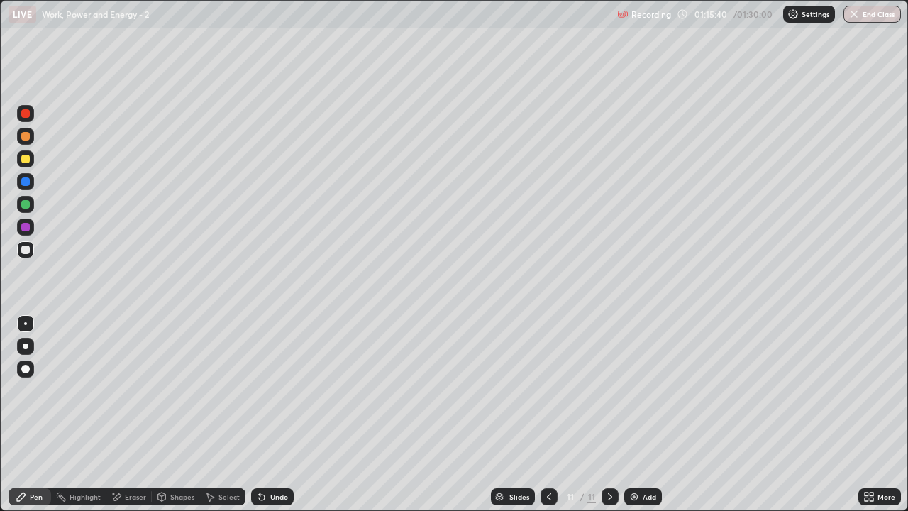
click at [270, 420] on div "Undo" at bounding box center [279, 496] width 18 height 7
click at [40, 420] on div "Pen" at bounding box center [36, 496] width 13 height 7
click at [646, 420] on div "Add" at bounding box center [649, 496] width 13 height 7
click at [28, 110] on div at bounding box center [25, 113] width 9 height 9
click at [128, 420] on div "Eraser" at bounding box center [128, 496] width 45 height 17
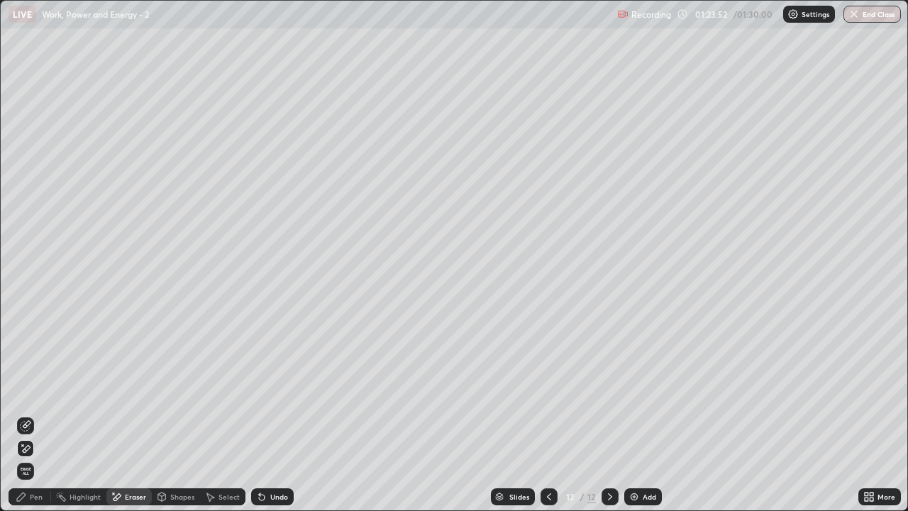
click at [34, 420] on div "Pen" at bounding box center [36, 496] width 13 height 7
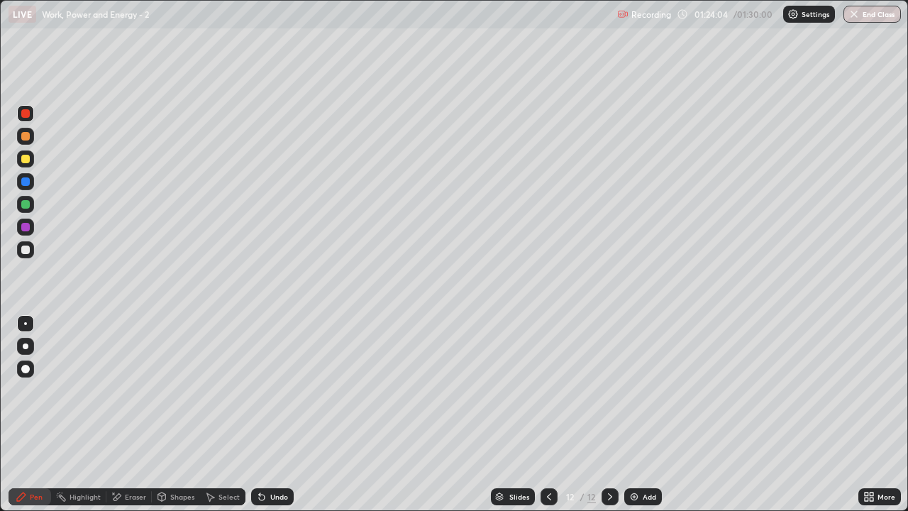
click at [26, 250] on div at bounding box center [25, 249] width 9 height 9
click at [130, 420] on div "Eraser" at bounding box center [128, 496] width 45 height 17
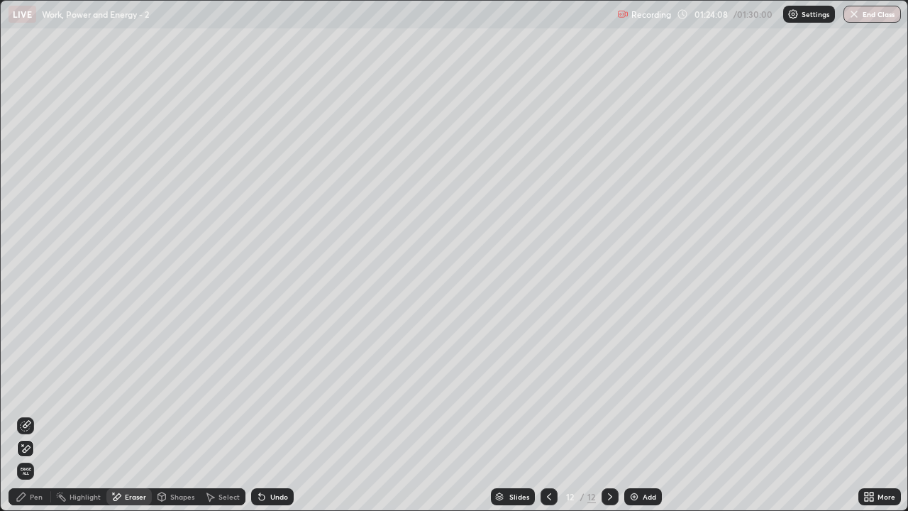
click at [40, 420] on div "Pen" at bounding box center [36, 496] width 13 height 7
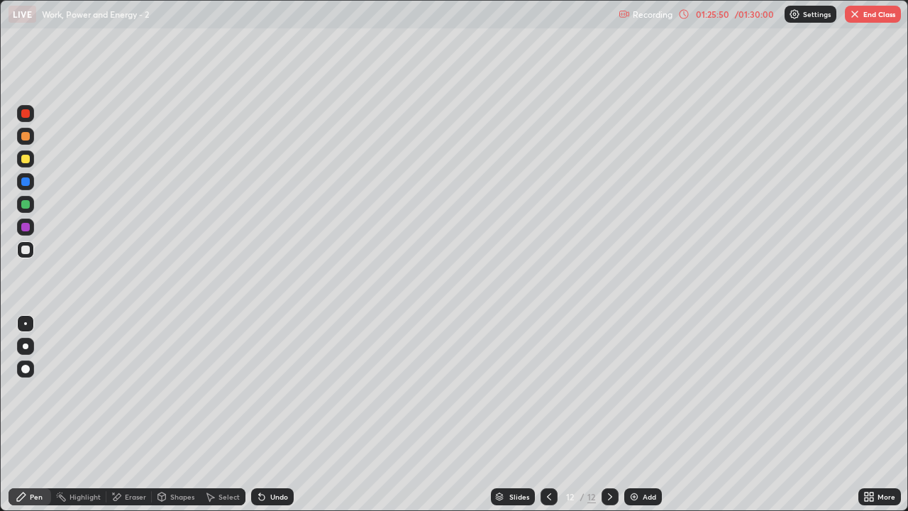
click at [648, 420] on div "Add" at bounding box center [649, 496] width 13 height 7
click at [552, 420] on icon at bounding box center [548, 496] width 11 height 11
click at [616, 420] on div at bounding box center [610, 496] width 17 height 17
click at [655, 420] on div "Add" at bounding box center [643, 496] width 38 height 17
click at [139, 420] on div "Eraser" at bounding box center [135, 496] width 21 height 7
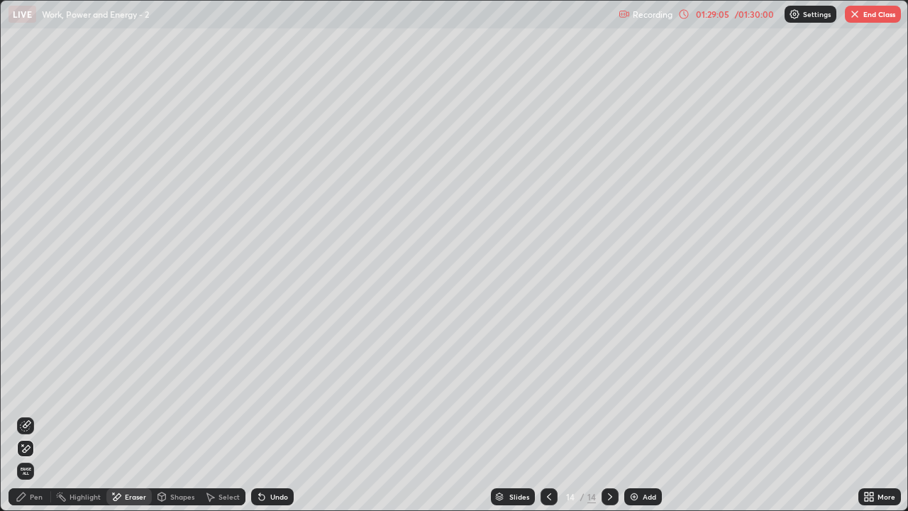
click at [548, 420] on div at bounding box center [549, 496] width 17 height 17
click at [548, 420] on icon at bounding box center [548, 496] width 11 height 11
click at [612, 420] on div at bounding box center [610, 496] width 17 height 17
click at [608, 420] on div at bounding box center [610, 496] width 17 height 17
click at [606, 420] on icon at bounding box center [609, 496] width 11 height 11
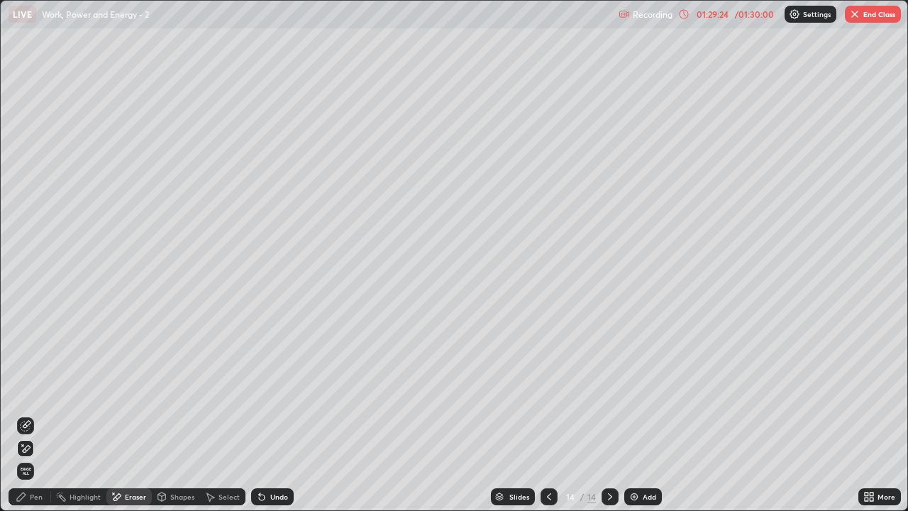
click at [41, 420] on div "Pen" at bounding box center [36, 496] width 13 height 7
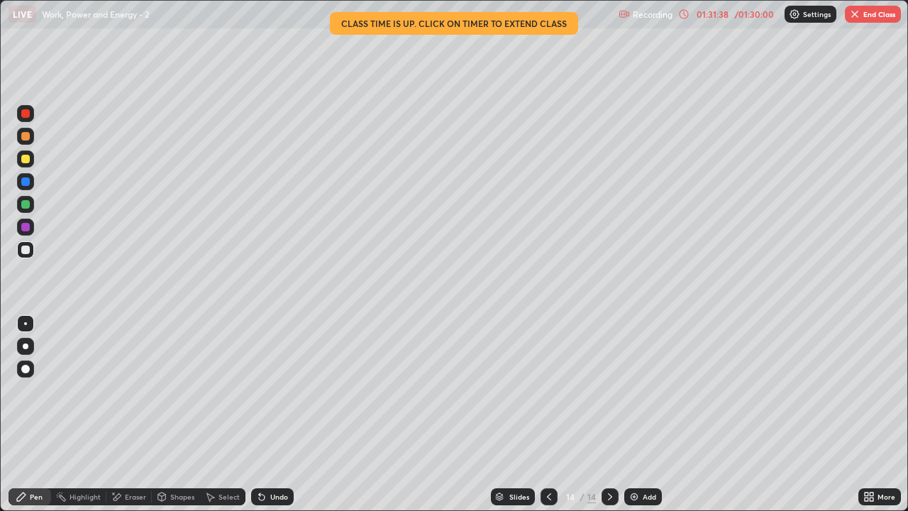
click at [0, 359] on div "Setting up your live class Class time is up. Click on timer to extend class" at bounding box center [454, 255] width 908 height 511
click at [548, 420] on icon at bounding box center [548, 496] width 11 height 11
click at [609, 420] on icon at bounding box center [609, 496] width 11 height 11
click at [604, 420] on icon at bounding box center [609, 496] width 11 height 11
click at [616, 420] on div at bounding box center [610, 496] width 17 height 17
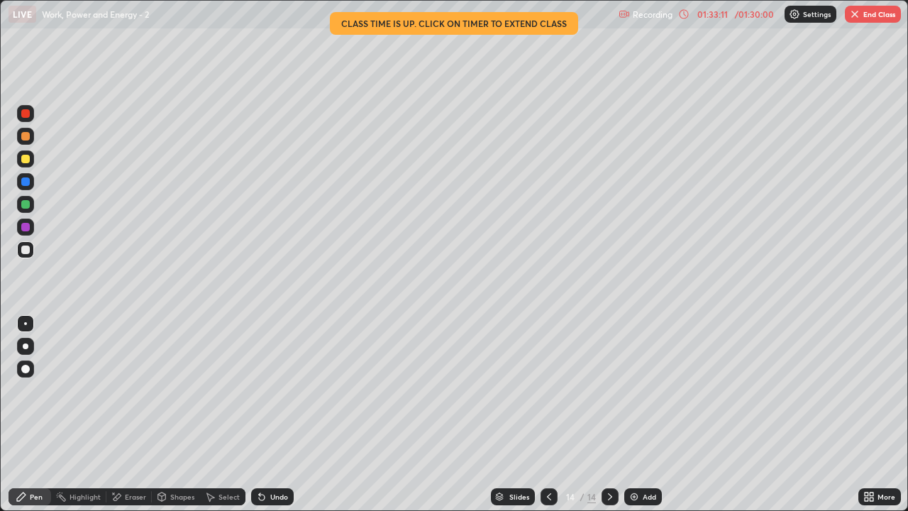
click at [547, 420] on icon at bounding box center [548, 496] width 11 height 11
click at [543, 420] on div at bounding box center [549, 496] width 17 height 28
click at [609, 420] on icon at bounding box center [609, 496] width 11 height 11
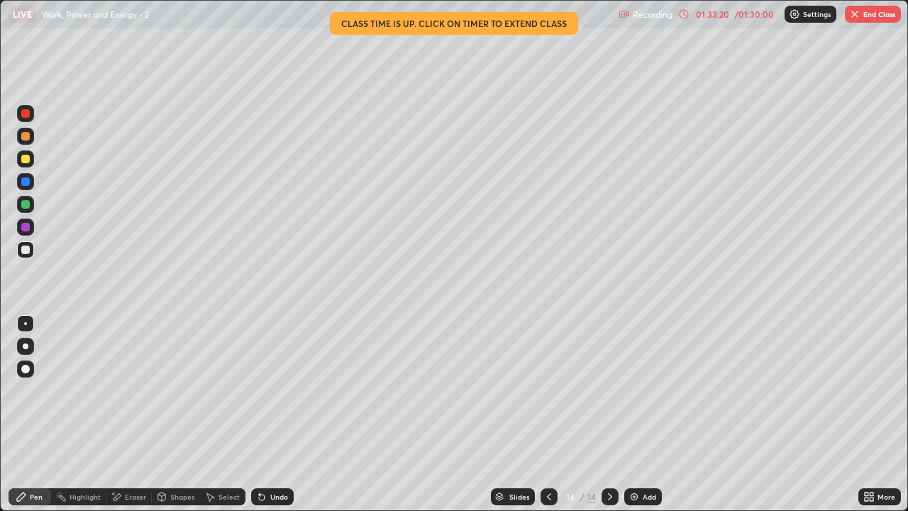
click at [874, 19] on button "End Class" at bounding box center [873, 14] width 56 height 17
click at [876, 16] on div at bounding box center [454, 255] width 908 height 511
click at [873, 16] on button "End Class" at bounding box center [873, 14] width 56 height 17
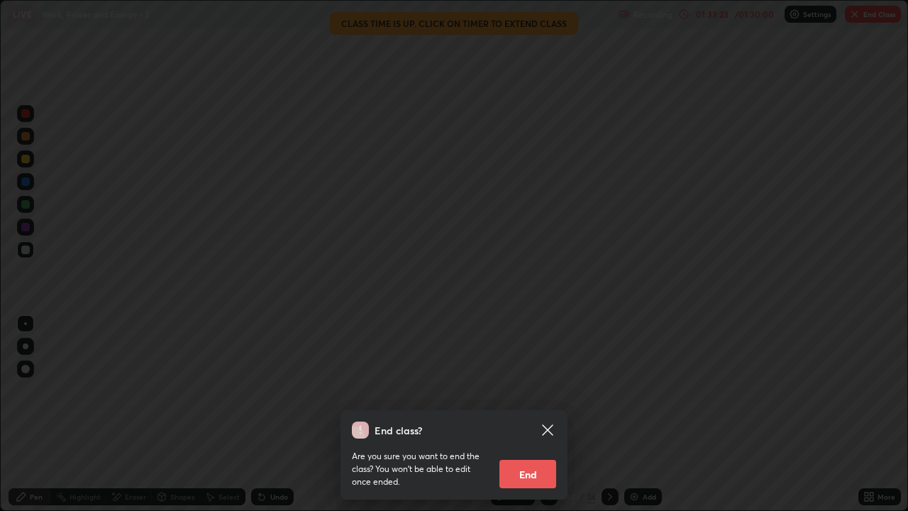
click at [549, 420] on button "End" at bounding box center [527, 474] width 57 height 28
click at [541, 420] on div "End class? Are you sure you want to end the class? You won’t be able to edit on…" at bounding box center [454, 255] width 908 height 511
